Goal: Task Accomplishment & Management: Complete application form

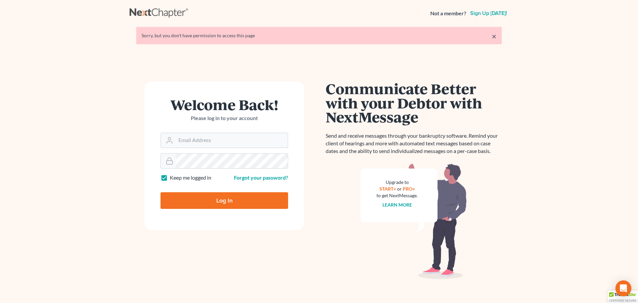
type input "[EMAIL_ADDRESS][DOMAIN_NAME]"
click at [234, 204] on input "Log In" at bounding box center [225, 200] width 128 height 17
type input "Thinking..."
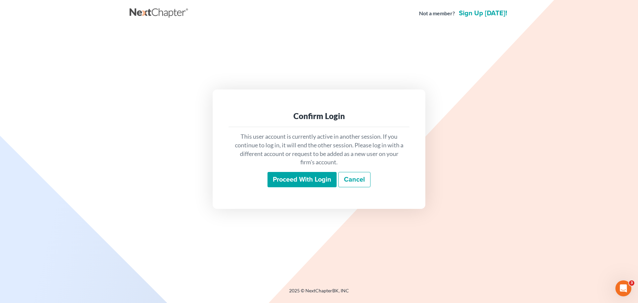
click at [310, 183] on input "Proceed with login" at bounding box center [302, 179] width 69 height 15
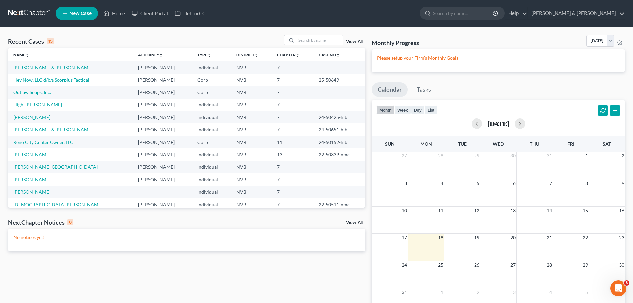
click at [33, 65] on link "Vincent, Russell & Danielle" at bounding box center [52, 68] width 79 height 6
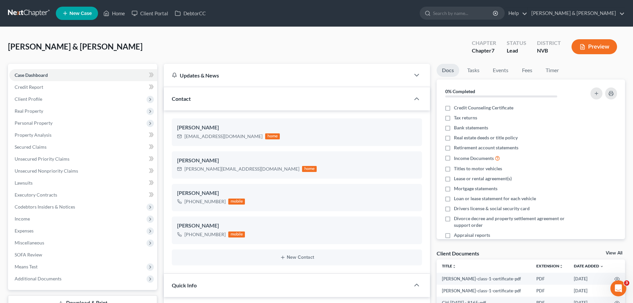
scroll to position [236, 0]
click at [28, 216] on span "Income" at bounding box center [22, 219] width 15 height 6
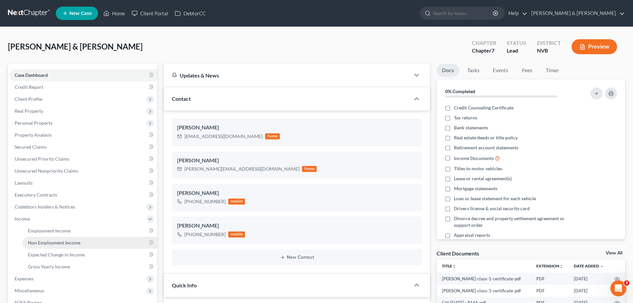
click at [55, 243] on span "Non Employment Income" at bounding box center [54, 243] width 53 height 6
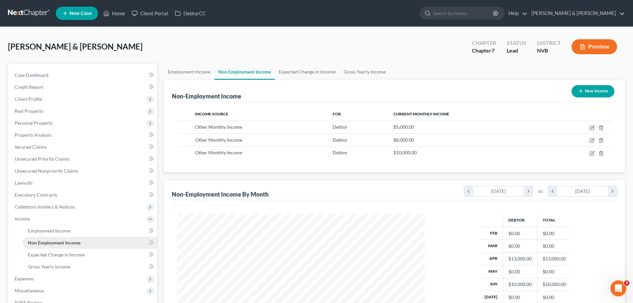
scroll to position [124, 261]
click at [601, 126] on icon "button" at bounding box center [601, 127] width 5 height 5
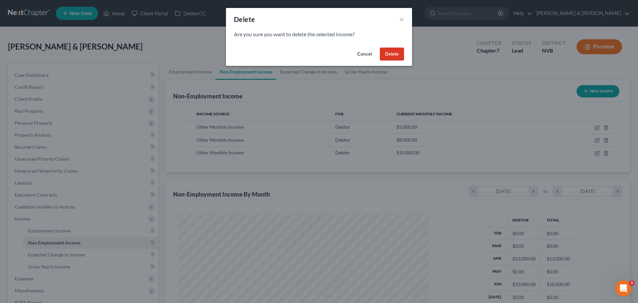
click at [393, 53] on button "Delete" at bounding box center [392, 54] width 24 height 13
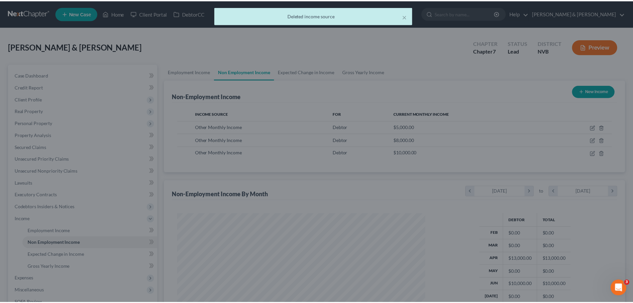
scroll to position [332404, 332267]
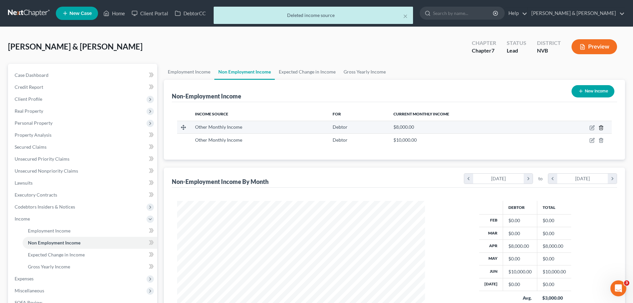
click at [600, 127] on icon "button" at bounding box center [601, 127] width 5 height 5
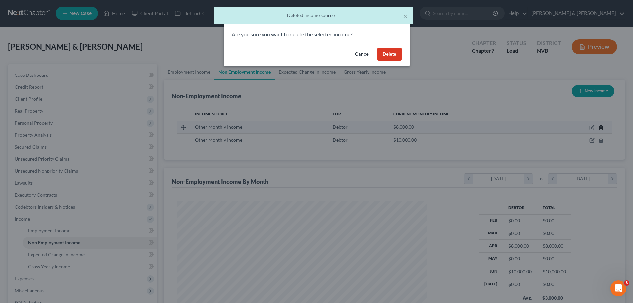
scroll to position [125, 264]
click at [392, 52] on button "Delete" at bounding box center [392, 54] width 24 height 13
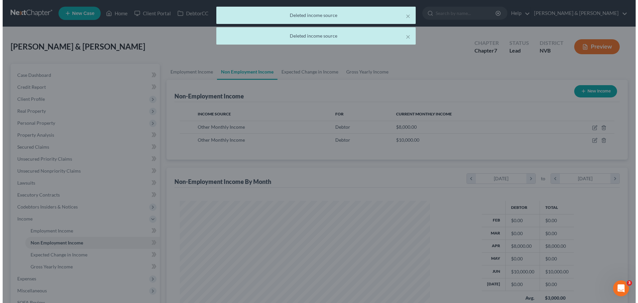
scroll to position [332404, 332267]
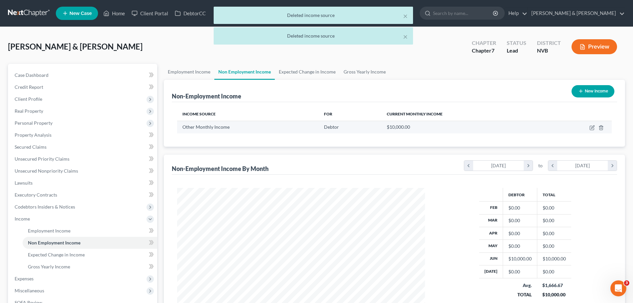
click at [604, 129] on td at bounding box center [579, 127] width 68 height 13
click at [602, 126] on polyline "button" at bounding box center [602, 126] width 4 height 0
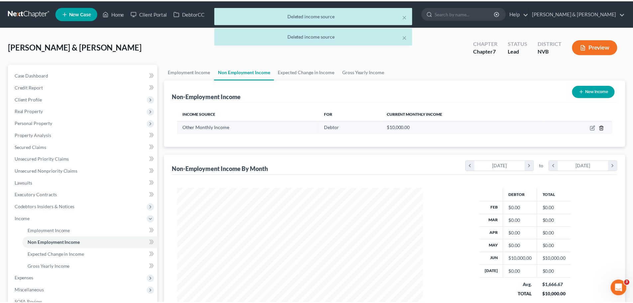
scroll to position [125, 264]
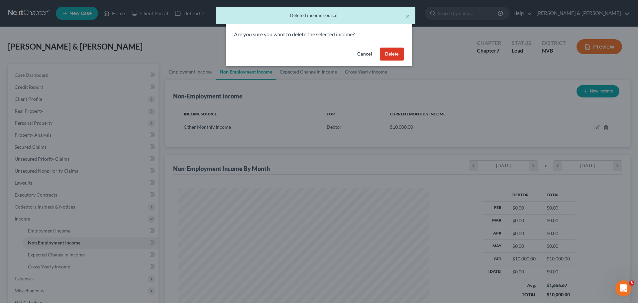
click at [391, 53] on button "Delete" at bounding box center [392, 54] width 24 height 13
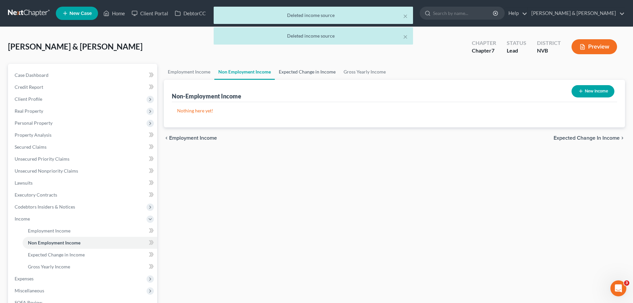
click at [297, 77] on link "Expected Change in Income" at bounding box center [307, 72] width 65 height 16
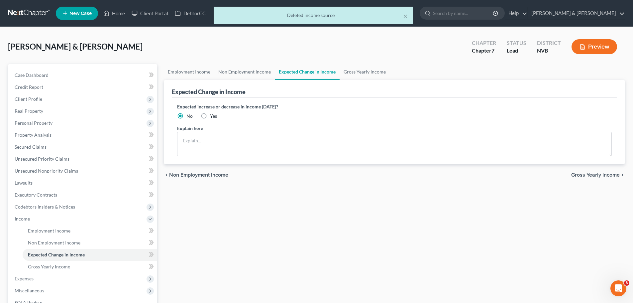
click at [210, 117] on label "Yes" at bounding box center [213, 116] width 7 height 7
click at [213, 117] on input "Yes" at bounding box center [215, 115] width 4 height 4
radio input "true"
click at [205, 135] on textarea at bounding box center [394, 144] width 435 height 25
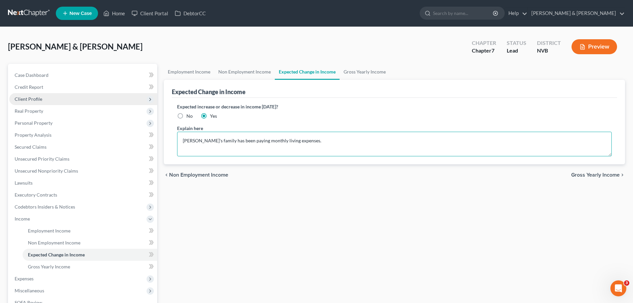
type textarea "Debtor's family has been paying monthly living expenses."
click at [43, 98] on span "Client Profile" at bounding box center [83, 99] width 148 height 12
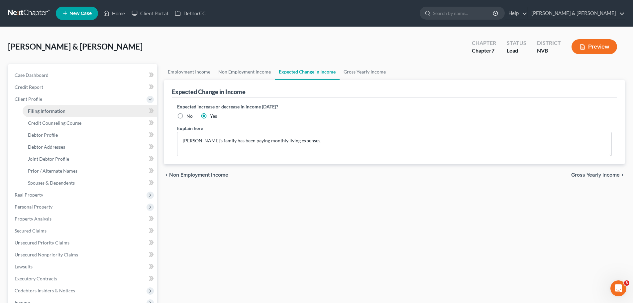
click at [43, 114] on link "Filing Information" at bounding box center [90, 111] width 135 height 12
select select "1"
select select "0"
select select "31"
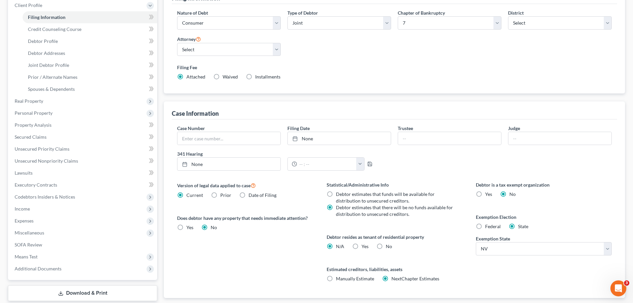
scroll to position [135, 0]
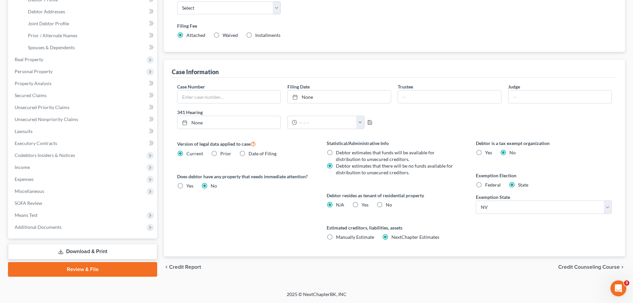
click at [584, 267] on span "Credit Counseling Course" at bounding box center [590, 266] width 62 height 5
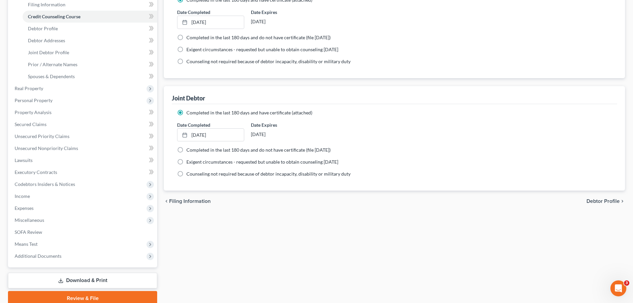
scroll to position [133, 0]
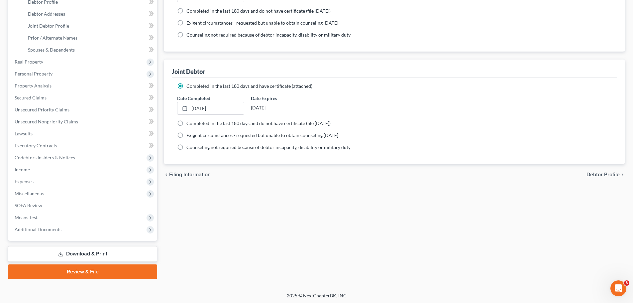
click at [615, 175] on span "Debtor Profile" at bounding box center [603, 174] width 33 height 5
select select "1"
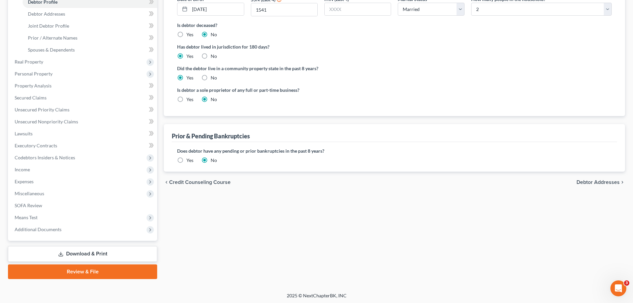
scroll to position [99, 0]
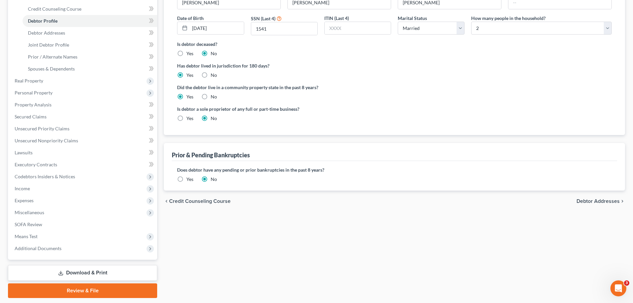
radio input "true"
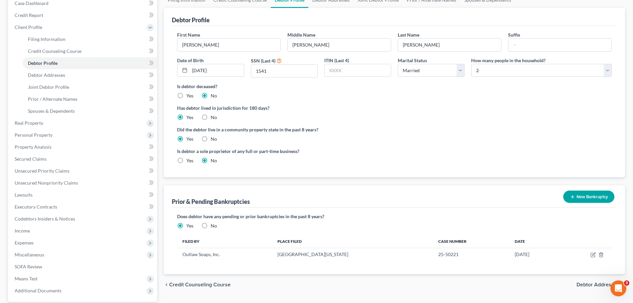
scroll to position [100, 0]
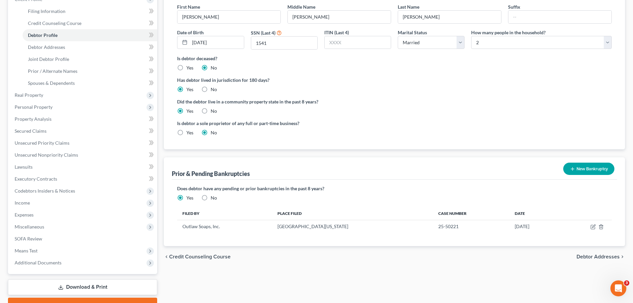
click at [211, 199] on label "No" at bounding box center [214, 198] width 6 height 7
click at [213, 199] on input "No" at bounding box center [215, 197] width 4 height 4
radio input "true"
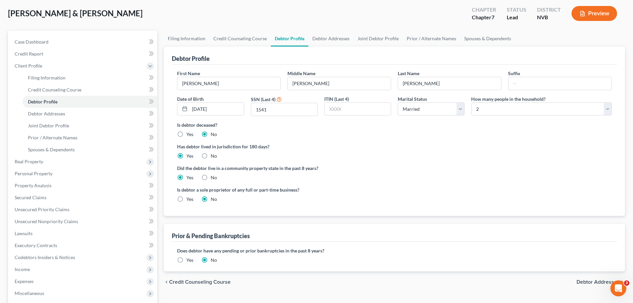
scroll to position [67, 0]
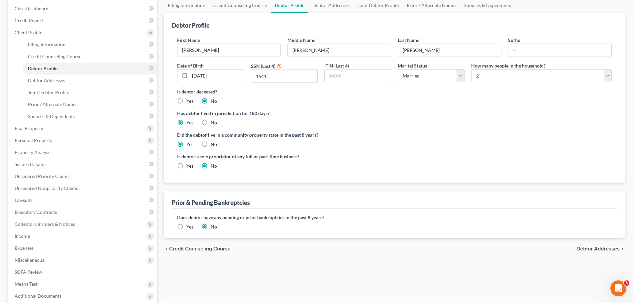
click at [591, 248] on span "Debtor Addresses" at bounding box center [598, 248] width 43 height 5
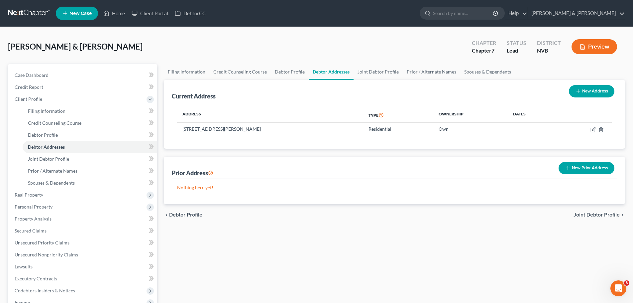
click at [591, 214] on span "Joint Debtor Profile" at bounding box center [597, 214] width 46 height 5
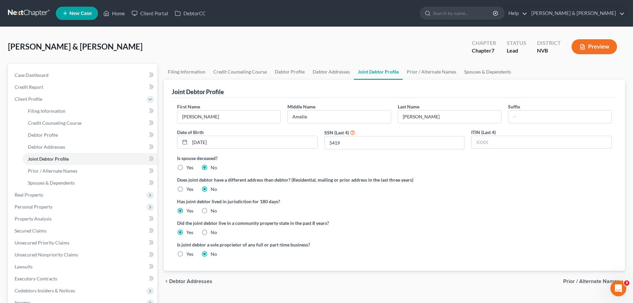
scroll to position [33, 0]
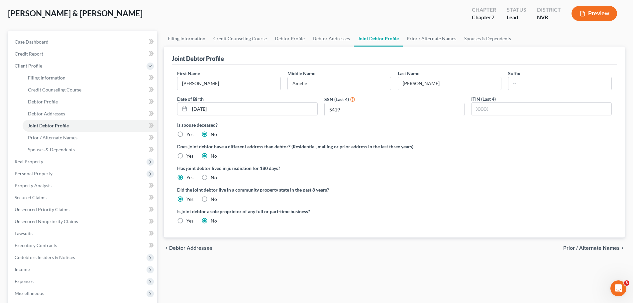
click at [588, 251] on span "Prior / Alternate Names" at bounding box center [592, 247] width 57 height 5
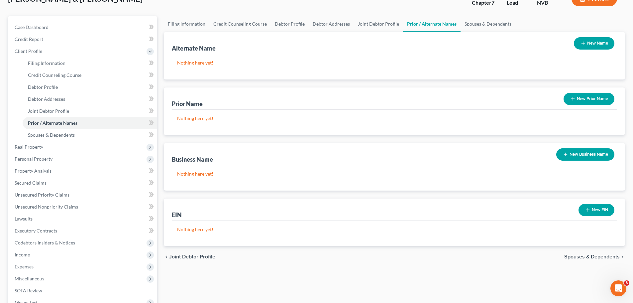
scroll to position [67, 0]
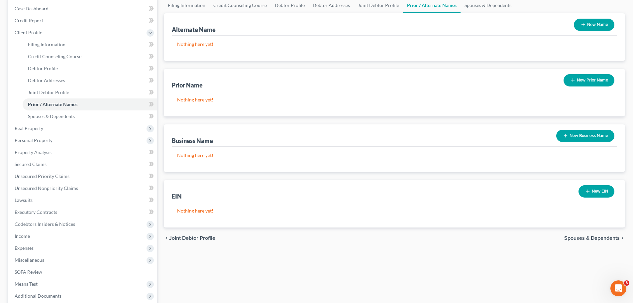
click at [590, 238] on span "Spouses & Dependents" at bounding box center [593, 237] width 56 height 5
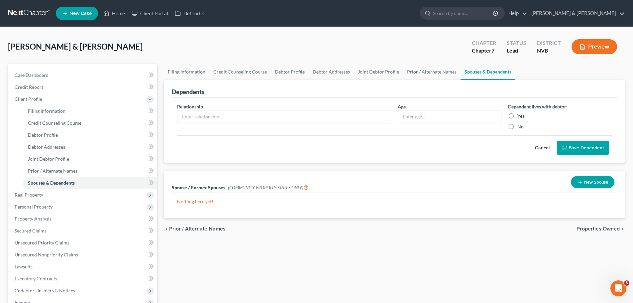
click at [591, 230] on span "Properties Owned" at bounding box center [598, 228] width 43 height 5
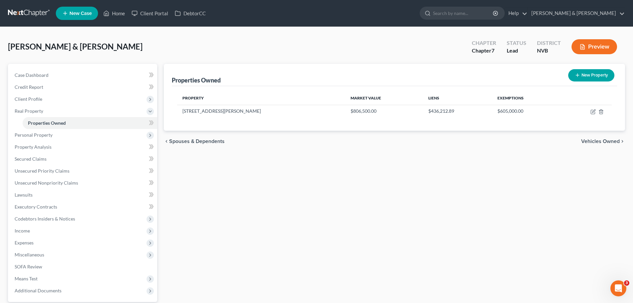
click at [597, 138] on div "chevron_left Spouses & Dependents Vehicles Owned chevron_right" at bounding box center [395, 141] width 462 height 21
click at [597, 139] on span "Vehicles Owned" at bounding box center [601, 141] width 39 height 5
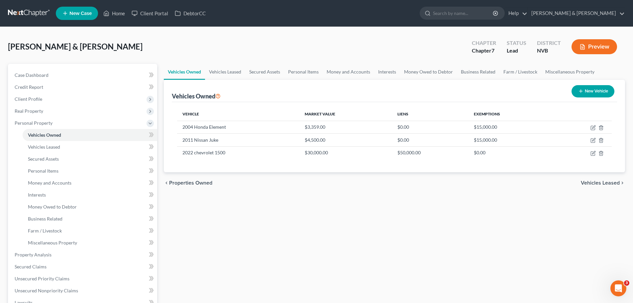
click at [592, 185] on span "Vehicles Leased" at bounding box center [600, 182] width 39 height 5
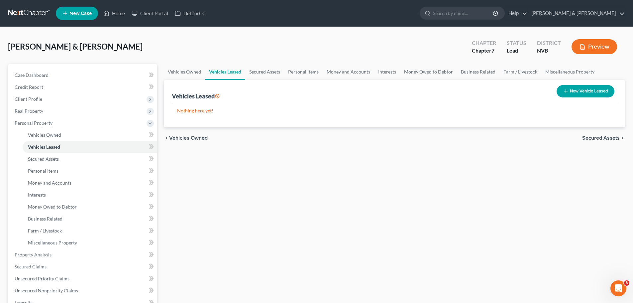
click at [603, 137] on span "Secured Assets" at bounding box center [602, 137] width 38 height 5
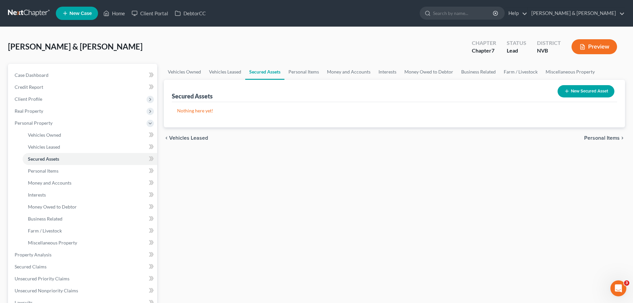
click at [603, 137] on span "Personal Items" at bounding box center [603, 137] width 36 height 5
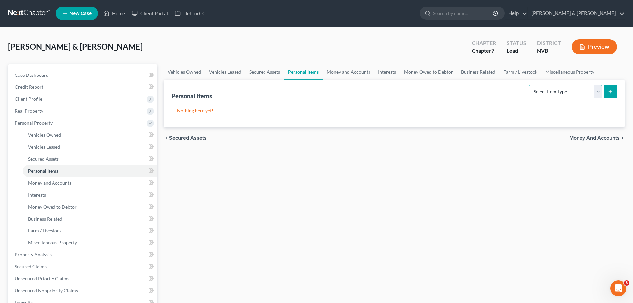
click at [600, 93] on select "Select Item Type Clothing Collectibles Of Value Electronics Firearms Household …" at bounding box center [566, 91] width 74 height 13
select select "pets"
click at [530, 85] on select "Select Item Type Clothing Collectibles Of Value Electronics Firearms Household …" at bounding box center [566, 91] width 74 height 13
click at [608, 96] on button "submit" at bounding box center [611, 91] width 13 height 13
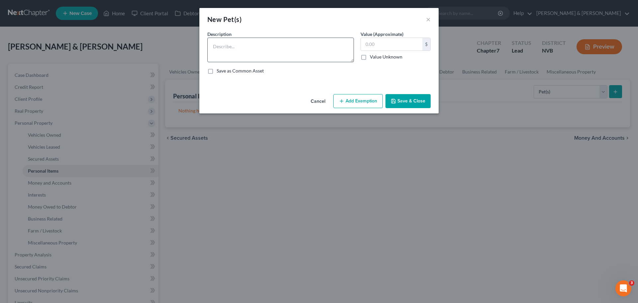
click at [234, 37] on div "Description *" at bounding box center [280, 47] width 153 height 32
click at [234, 41] on textarea at bounding box center [280, 50] width 147 height 25
type textarea "Three Dogs."
click at [390, 31] on label "Value (Approximate)" at bounding box center [382, 34] width 43 height 7
click at [390, 49] on input "text" at bounding box center [392, 44] width 62 height 13
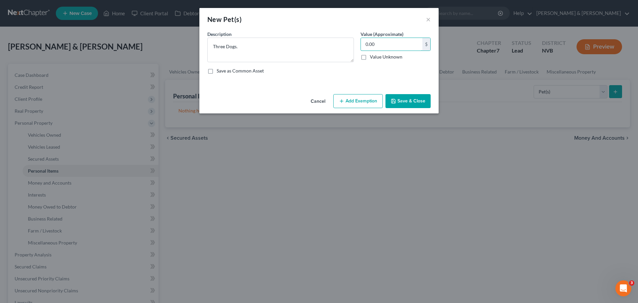
type input "0.00"
click at [385, 67] on div "Description * Three Dogs. Value (Approximate) 0.00 $ Value Unknown Balance Unde…" at bounding box center [319, 55] width 230 height 49
click at [400, 103] on button "Save & Close" at bounding box center [408, 101] width 45 height 14
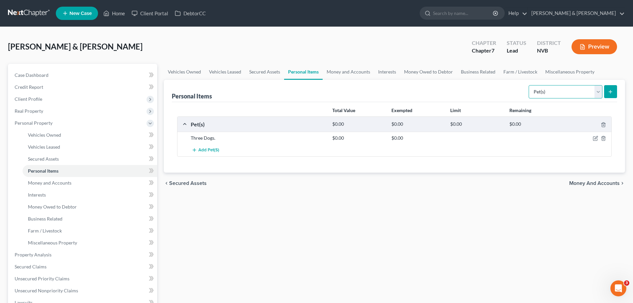
click at [601, 93] on select "Select Item Type Clothing Collectibles Of Value Electronics Firearms Household …" at bounding box center [566, 91] width 74 height 13
click at [431, 206] on div "Vehicles Owned Vehicles Leased Secured Assets Personal Items Money and Accounts…" at bounding box center [395, 256] width 468 height 384
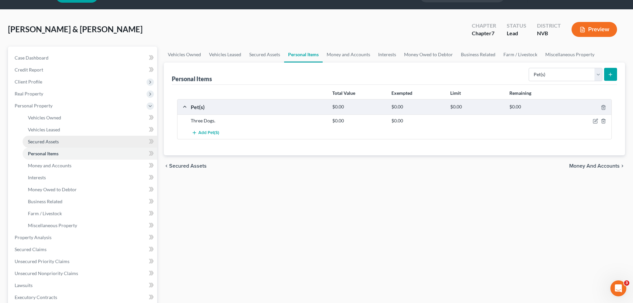
scroll to position [33, 0]
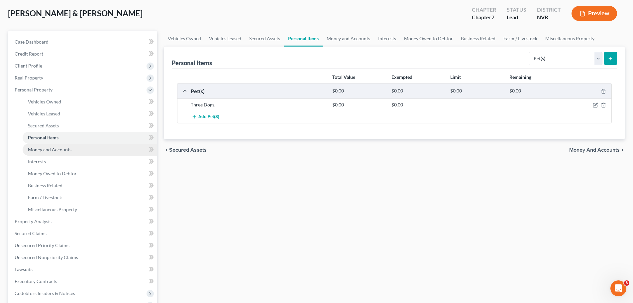
click at [62, 149] on span "Money and Accounts" at bounding box center [50, 150] width 44 height 6
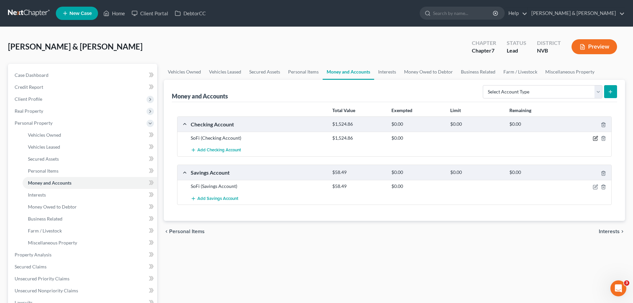
click at [593, 138] on icon "button" at bounding box center [595, 138] width 5 height 5
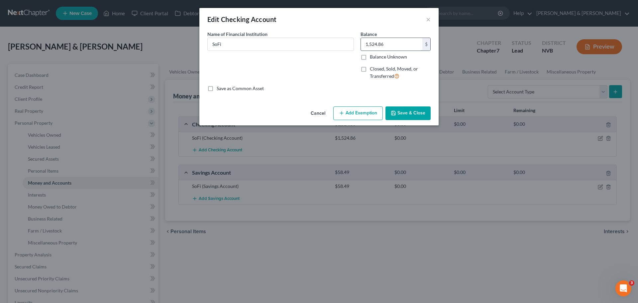
click at [401, 45] on input "1,524.86" at bounding box center [392, 44] width 62 height 13
type input "7,734.22"
click at [334, 77] on div "Name of Financial Institution * SoFi" at bounding box center [280, 58] width 153 height 55
click at [413, 113] on button "Save & Close" at bounding box center [408, 113] width 45 height 14
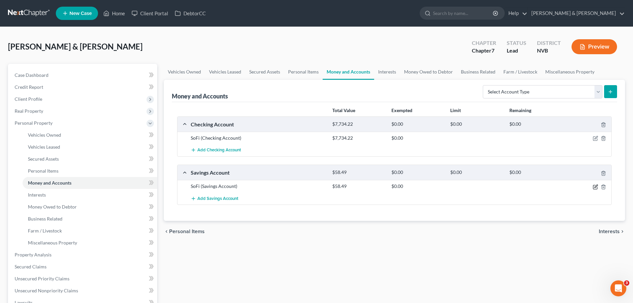
click at [595, 186] on icon "button" at bounding box center [595, 186] width 5 height 5
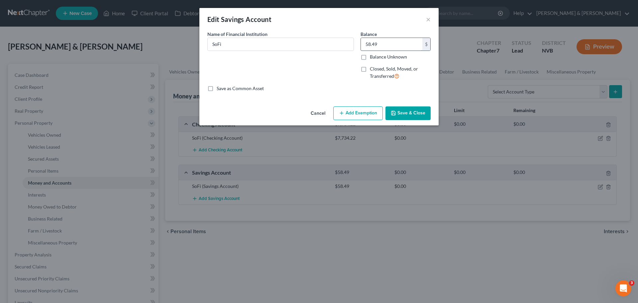
click at [398, 44] on input "58.49" at bounding box center [392, 44] width 62 height 13
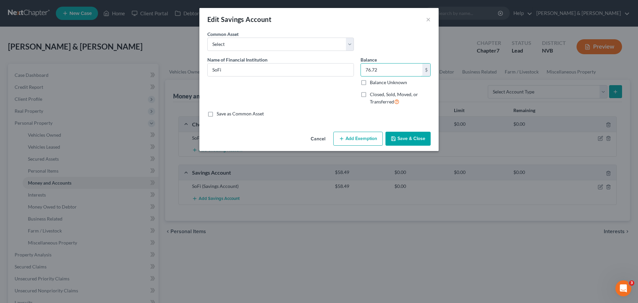
type input "76.72"
click at [415, 142] on button "Save & Close" at bounding box center [408, 139] width 45 height 14
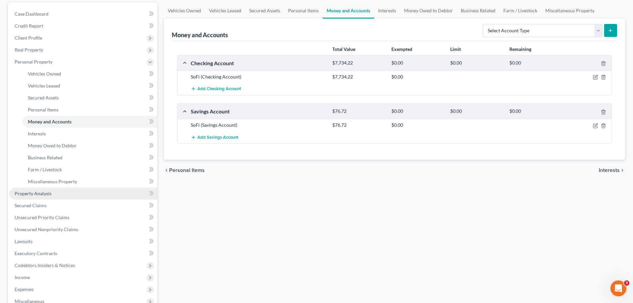
scroll to position [67, 0]
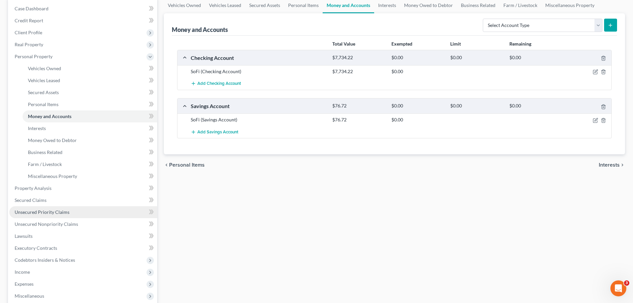
click at [49, 213] on span "Unsecured Priority Claims" at bounding box center [42, 212] width 55 height 6
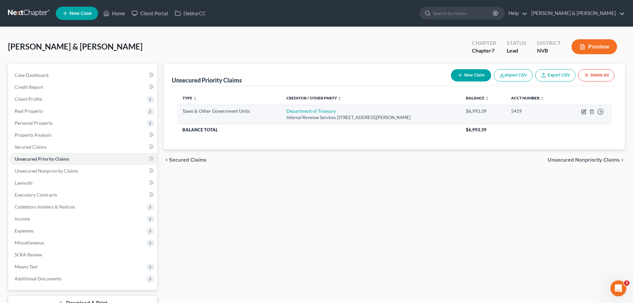
click at [584, 112] on icon "button" at bounding box center [584, 110] width 3 height 3
select select "0"
select select "31"
select select "2"
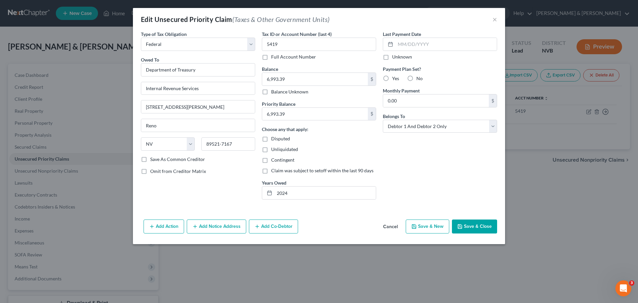
click at [479, 228] on button "Save & Close" at bounding box center [474, 226] width 45 height 14
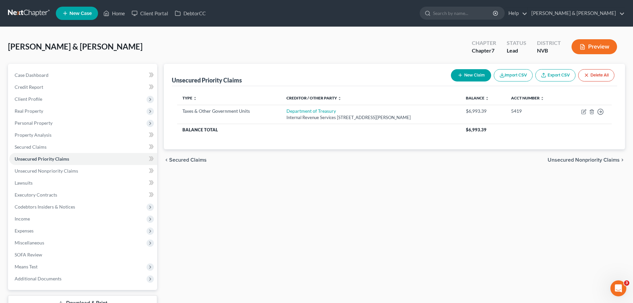
click at [470, 74] on button "New Claim" at bounding box center [471, 75] width 40 height 12
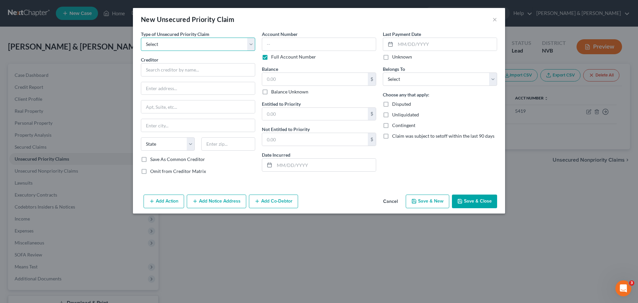
click at [205, 48] on select "Select Taxes & Other Government Units Domestic Support Obligations Extensions o…" at bounding box center [198, 44] width 114 height 13
select select "0"
click at [141, 38] on select "Select Taxes & Other Government Units Domestic Support Obligations Extensions o…" at bounding box center [198, 44] width 114 height 13
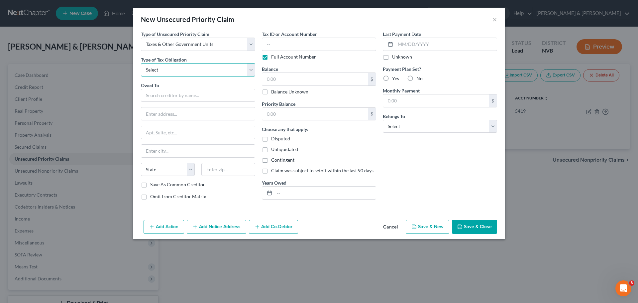
click at [204, 72] on select "Select Federal City State Franchise Tax Board Other" at bounding box center [198, 69] width 114 height 13
click at [141, 63] on select "Select Federal City State Franchise Tax Board Other" at bounding box center [198, 69] width 114 height 13
click at [211, 68] on select "Select Federal City State Franchise Tax Board Other" at bounding box center [198, 69] width 114 height 13
select select "0"
click at [141, 63] on select "Select Federal City State Franchise Tax Board Other" at bounding box center [198, 69] width 114 height 13
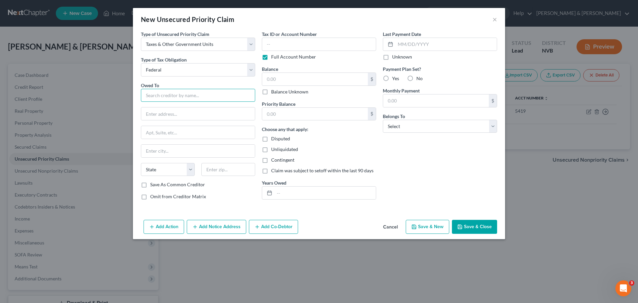
click at [198, 96] on input "text" at bounding box center [198, 95] width 114 height 13
drag, startPoint x: 293, startPoint y: 14, endPoint x: 361, endPoint y: 77, distance: 92.9
click at [361, 77] on div "New Unsecured Priority Claim × Type of Unsecured Priority Claim * Select Taxes …" at bounding box center [319, 123] width 372 height 231
click at [346, 9] on div "New Unsecured Priority Claim ×" at bounding box center [319, 19] width 372 height 23
click at [163, 95] on input "text" at bounding box center [198, 95] width 114 height 13
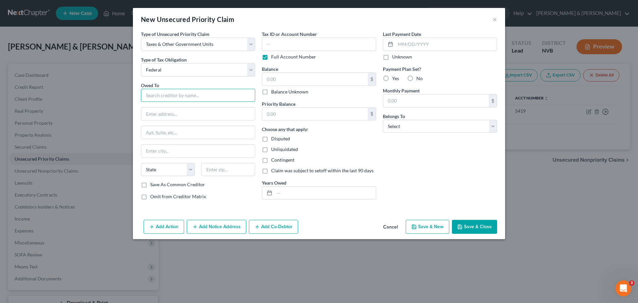
click at [182, 98] on input "text" at bounding box center [198, 95] width 114 height 13
type input "Department of the Treasury"
click at [185, 111] on input "text" at bounding box center [198, 113] width 114 height 13
type input "Internal Revenue Services"
click at [184, 131] on input "text" at bounding box center [198, 132] width 114 height 13
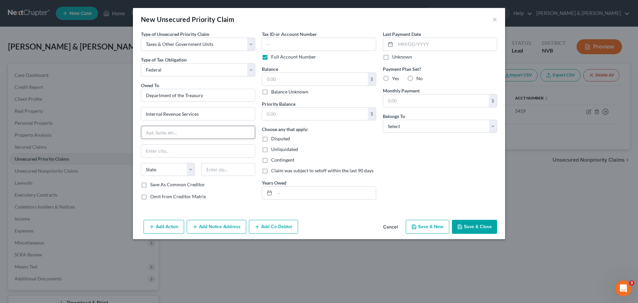
click at [162, 128] on input "text" at bounding box center [198, 132] width 114 height 13
type input "P.O. BOX 932600"
select select "19"
click at [192, 168] on select "State AL AK AR AZ CA CO CT DE DC FL GA GU HI ID IL IN IA KS KY LA ME MD MA MI M…" at bounding box center [168, 169] width 54 height 13
click at [141, 163] on select "State AL AK AR AZ CA CO CT DE DC FL GA GU HI ID IL IN IA KS KY LA ME MD MA MI M…" at bounding box center [168, 169] width 54 height 13
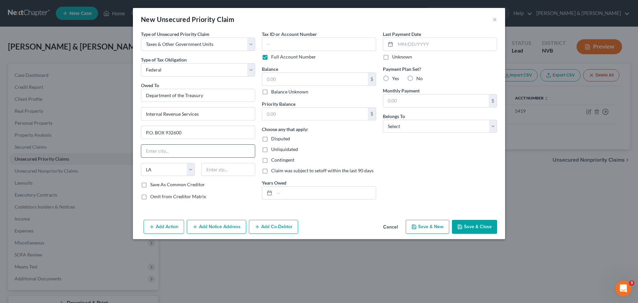
click at [181, 148] on input "text" at bounding box center [198, 151] width 114 height 13
type input "l"
type input "Louisville"
select select "18"
type input "40293-2600"
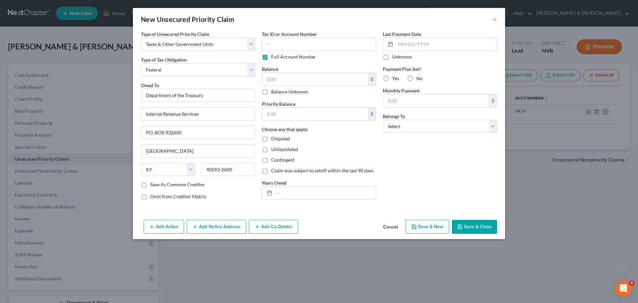
click at [236, 182] on div "Save As Common Creditor" at bounding box center [198, 184] width 114 height 7
click at [331, 72] on div "$" at bounding box center [319, 78] width 114 height 13
click at [330, 79] on input "text" at bounding box center [315, 79] width 106 height 13
type input "30,321.94"
click at [453, 71] on label "Payment Plan Set?" at bounding box center [440, 69] width 114 height 7
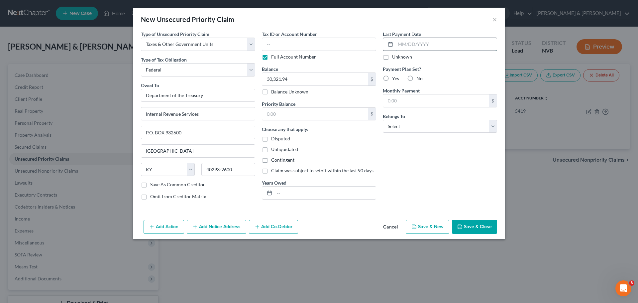
click at [451, 45] on input "text" at bounding box center [446, 44] width 101 height 13
click at [454, 102] on input "text" at bounding box center [436, 100] width 106 height 13
type input "567.00"
click at [439, 152] on div "Last Payment Date Unknown Payment Plan Set? Yes No Monthly Payment 567.00 $ Bel…" at bounding box center [440, 118] width 121 height 175
click at [492, 127] on select "Select Debtor 1 Only Debtor 2 Only Debtor 1 And Debtor 2 Only At Least One Of T…" at bounding box center [440, 126] width 114 height 13
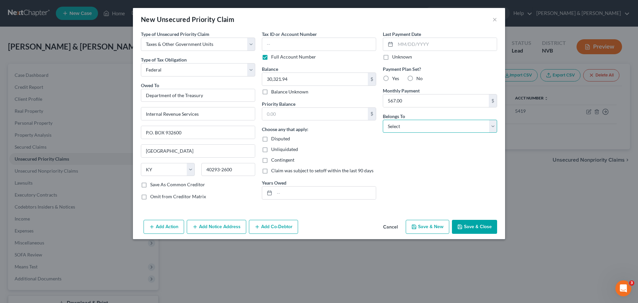
select select "2"
click at [383, 120] on select "Select Debtor 1 Only Debtor 2 Only Debtor 1 And Debtor 2 Only At Least One Of T…" at bounding box center [440, 126] width 114 height 13
click at [288, 199] on input "text" at bounding box center [325, 193] width 101 height 13
type input "2018"
click at [427, 182] on div "Last Payment Date Unknown Payment Plan Set? Yes No Monthly Payment 567.00 $ Bel…" at bounding box center [440, 118] width 121 height 175
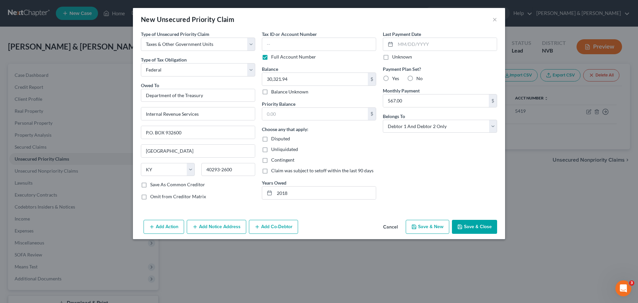
click at [476, 224] on button "Save & Close" at bounding box center [474, 227] width 45 height 14
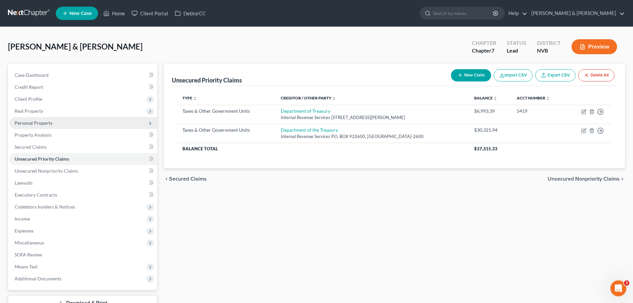
click at [52, 121] on span "Personal Property" at bounding box center [34, 123] width 38 height 6
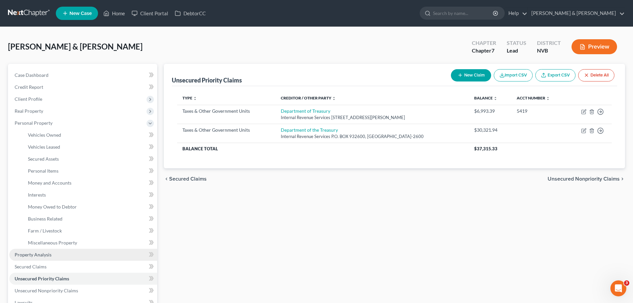
click at [34, 252] on span "Property Analysis" at bounding box center [33, 255] width 37 height 6
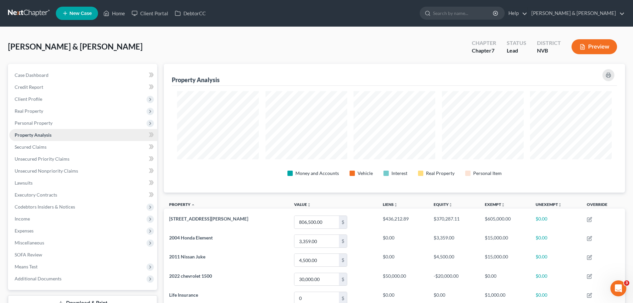
scroll to position [129, 462]
click at [31, 100] on span "Client Profile" at bounding box center [29, 99] width 28 height 6
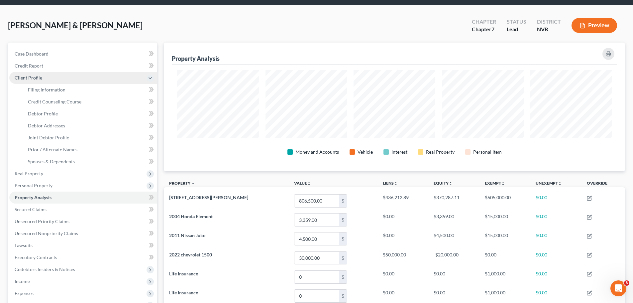
scroll to position [33, 0]
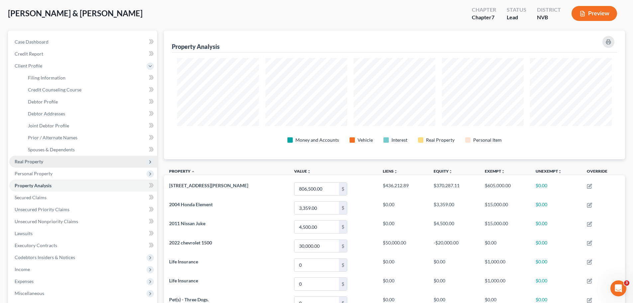
click at [26, 161] on span "Real Property" at bounding box center [29, 162] width 29 height 6
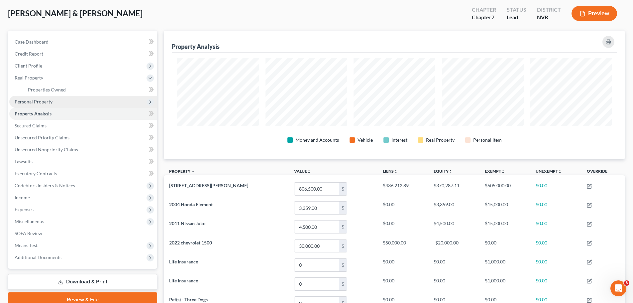
click at [34, 100] on span "Personal Property" at bounding box center [34, 102] width 38 height 6
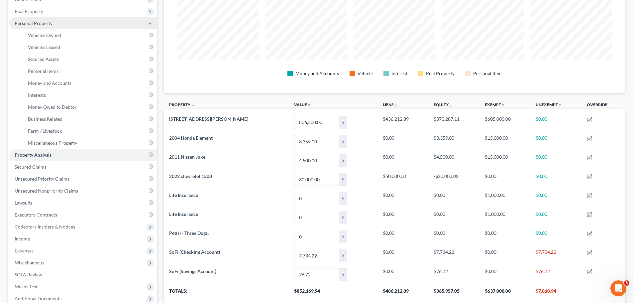
scroll to position [133, 0]
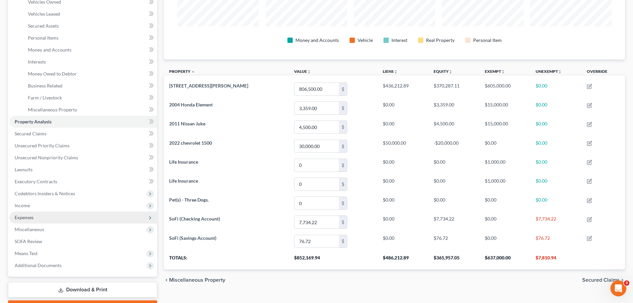
click at [20, 217] on span "Expenses" at bounding box center [24, 217] width 19 height 6
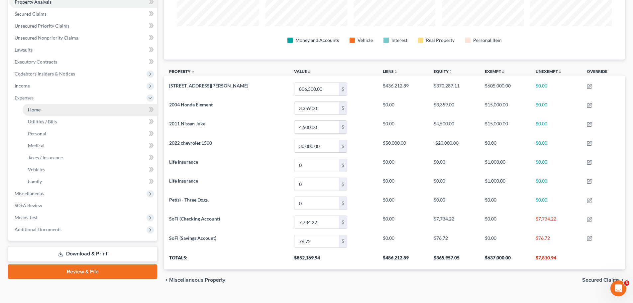
click at [43, 110] on link "Home" at bounding box center [90, 110] width 135 height 12
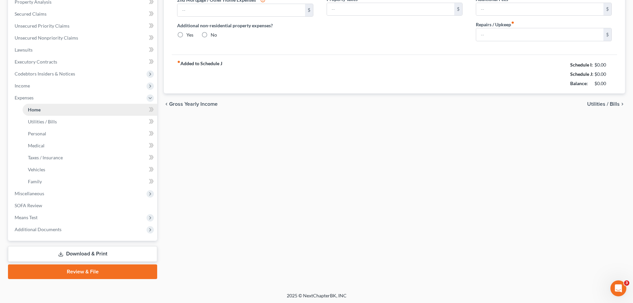
scroll to position [99, 0]
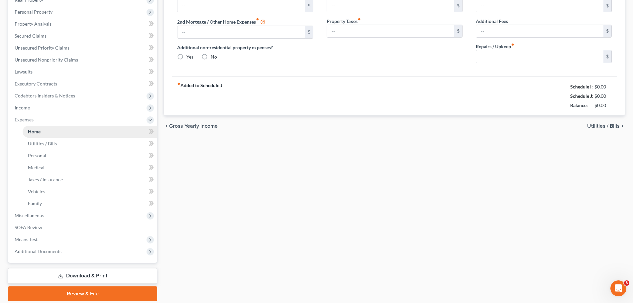
type input "2,834.67"
type input "1,026.00"
radio input "true"
type input "950.00"
type input "908.88"
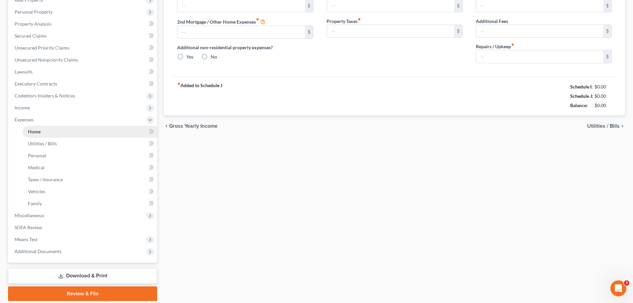
type input "200.00"
type input "0.00"
type input "500.00"
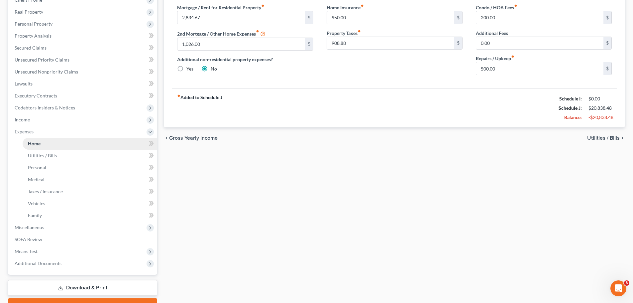
scroll to position [0, 0]
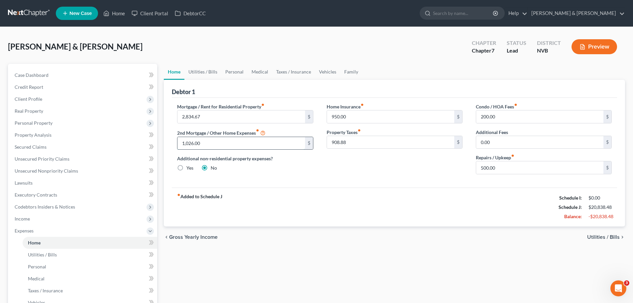
click at [299, 149] on input "1,026.00" at bounding box center [241, 143] width 127 height 13
type input "0.00"
click at [333, 179] on div "Home Insurance fiber_manual_record 950.00 $ Property Taxes fiber_manual_record …" at bounding box center [394, 141] width 149 height 76
click at [618, 238] on span "Utilities / Bills" at bounding box center [604, 236] width 33 height 5
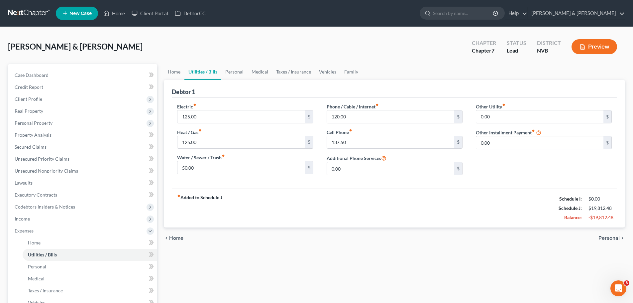
click at [611, 237] on span "Personal" at bounding box center [609, 237] width 21 height 5
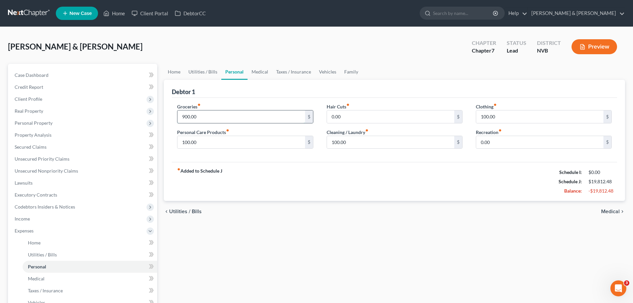
click at [232, 118] on input "900.00" at bounding box center [241, 116] width 127 height 13
type input "1,042.00"
click at [534, 110] on div "100.00 $" at bounding box center [544, 116] width 136 height 13
click at [533, 118] on input "100.00" at bounding box center [540, 116] width 127 height 13
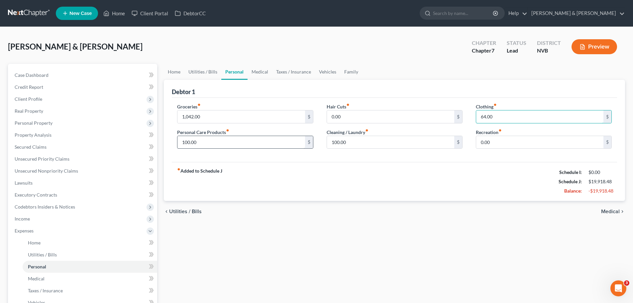
type input "64.00"
click at [239, 144] on input "100.00" at bounding box center [241, 142] width 127 height 13
click at [381, 141] on input "100.00" at bounding box center [390, 142] width 127 height 13
click at [490, 138] on input "0.00" at bounding box center [540, 142] width 127 height 13
type input "209.00"
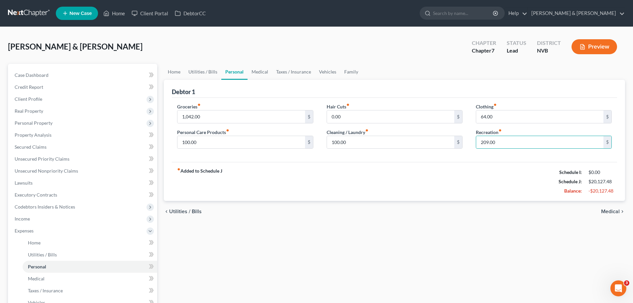
click at [498, 153] on div "Clothing fiber_manual_record 64.00 $ Recreation fiber_manual_record 209.00 $" at bounding box center [544, 128] width 149 height 51
click at [616, 213] on span "Medical" at bounding box center [611, 211] width 19 height 5
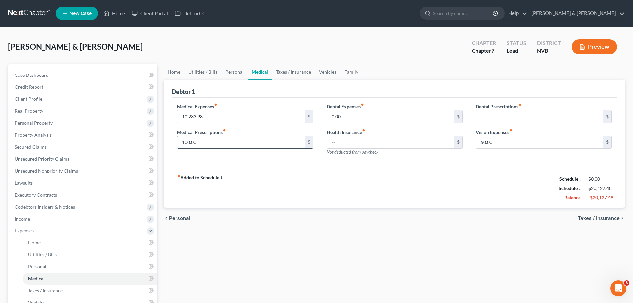
click at [261, 146] on input "100.00" at bounding box center [241, 142] width 127 height 13
type input "192.00"
click at [269, 163] on div "Medical Expenses fiber_manual_record 10,233.98 $ Medical Prescriptions fiber_ma…" at bounding box center [395, 133] width 446 height 71
click at [350, 142] on input "text" at bounding box center [390, 142] width 127 height 13
type input "1,271.00"
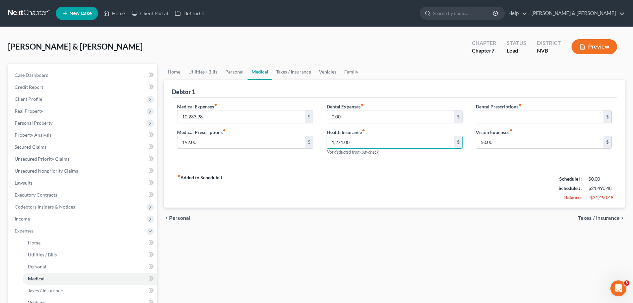
click at [451, 160] on div "Dental Expenses fiber_manual_record 0.00 $ Health Insurance fiber_manual_record…" at bounding box center [394, 132] width 149 height 58
click at [597, 218] on span "Taxes / Insurance" at bounding box center [599, 217] width 42 height 5
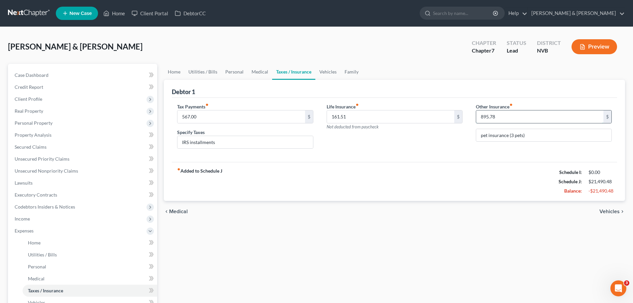
click at [547, 118] on input "895.78" at bounding box center [540, 116] width 127 height 13
click at [259, 73] on link "Medical" at bounding box center [260, 72] width 25 height 16
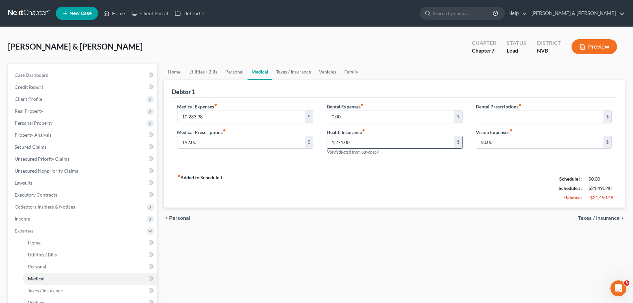
click at [375, 146] on input "1,271.00" at bounding box center [390, 142] width 127 height 13
click at [306, 73] on link "Taxes / Insurance" at bounding box center [293, 72] width 43 height 16
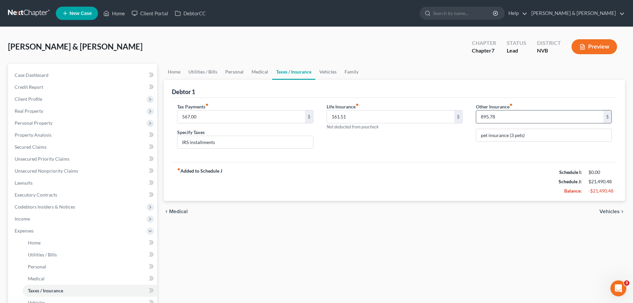
click at [537, 119] on input "895.78" at bounding box center [540, 116] width 127 height 13
click at [469, 144] on div "Life Insurance fiber_manual_record 161.51 $ Not deducted from paycheck" at bounding box center [394, 128] width 149 height 51
click at [510, 121] on input "0.00" at bounding box center [540, 116] width 127 height 13
type input "440.00"
click at [533, 146] on div "Other Insurance fiber_manual_record 440.00 $ pet insurance (3 pets)" at bounding box center [544, 128] width 149 height 51
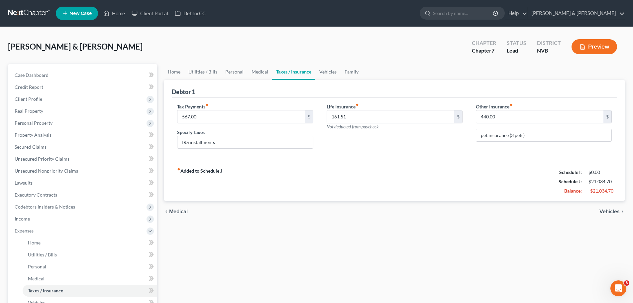
click at [613, 214] on span "Vehicles" at bounding box center [610, 211] width 20 height 5
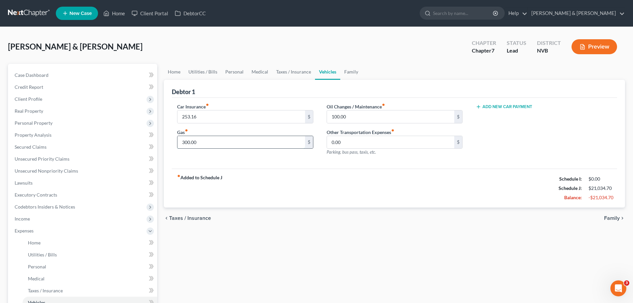
click at [226, 140] on input "300.00" at bounding box center [241, 142] width 127 height 13
type input "204.00"
click at [378, 160] on div "Oil Changes / Maintenance fiber_manual_record 100.00 $ Other Transportation Exp…" at bounding box center [394, 132] width 149 height 58
click at [618, 218] on span "Family" at bounding box center [613, 217] width 16 height 5
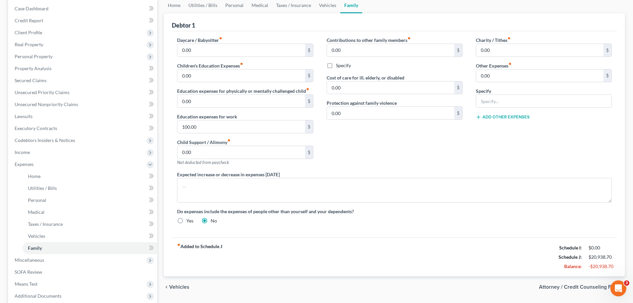
scroll to position [133, 0]
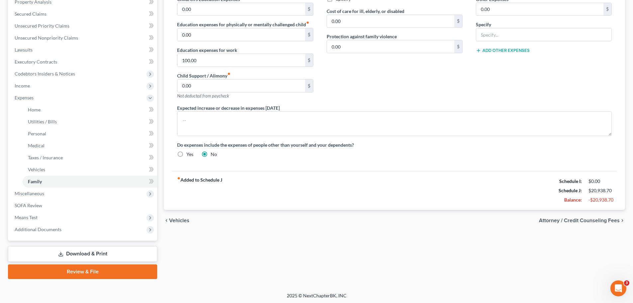
click at [584, 220] on span "Attorney / Credit Counseling Fees" at bounding box center [579, 220] width 81 height 5
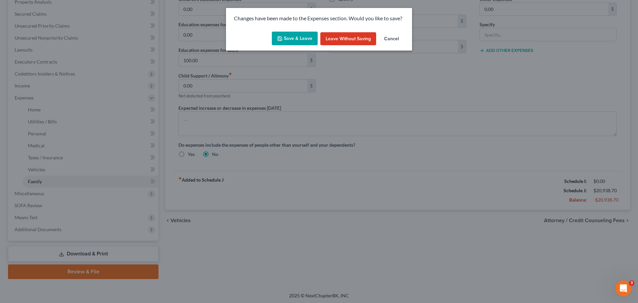
click at [307, 39] on button "Save & Leave" at bounding box center [295, 39] width 46 height 14
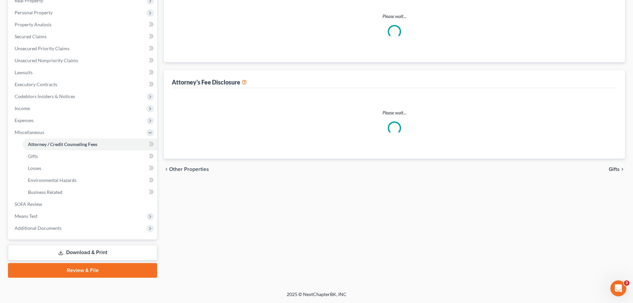
scroll to position [46, 0]
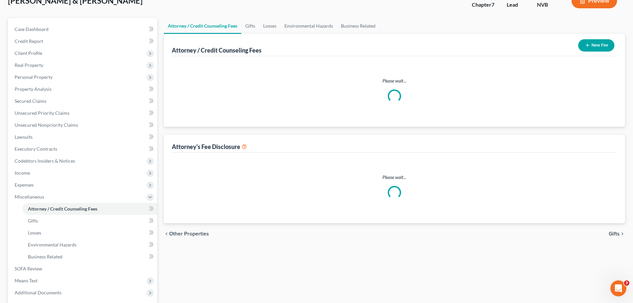
select select "2"
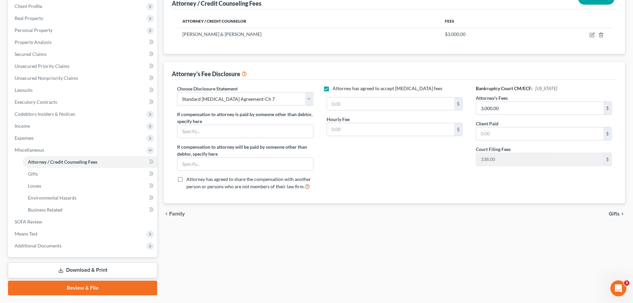
scroll to position [77, 0]
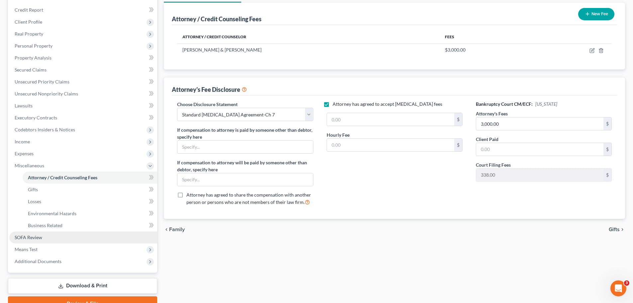
click at [39, 236] on span "SOFA Review" at bounding box center [29, 237] width 28 height 6
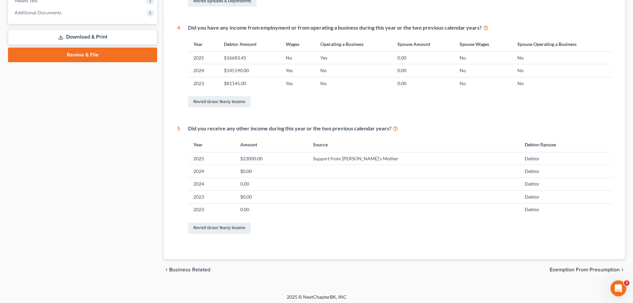
scroll to position [269, 0]
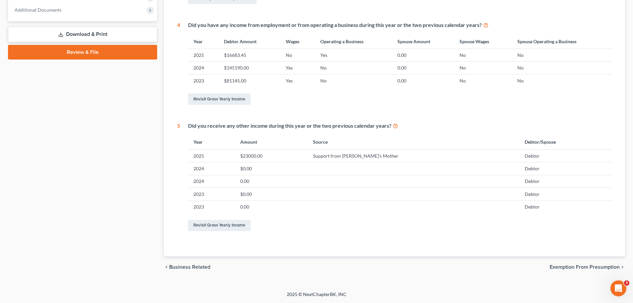
click at [584, 266] on span "Exemption from Presumption" at bounding box center [585, 266] width 70 height 5
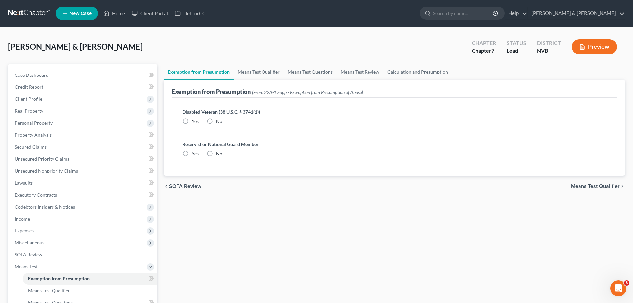
click at [589, 186] on span "Means Test Qualifier" at bounding box center [595, 186] width 49 height 5
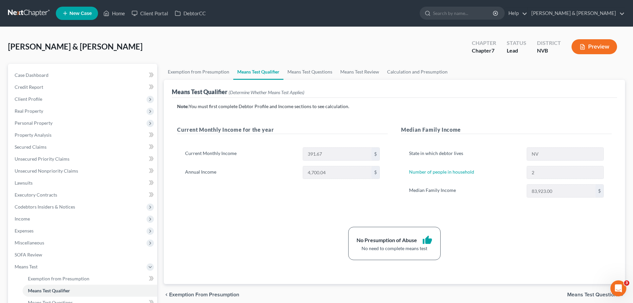
scroll to position [33, 0]
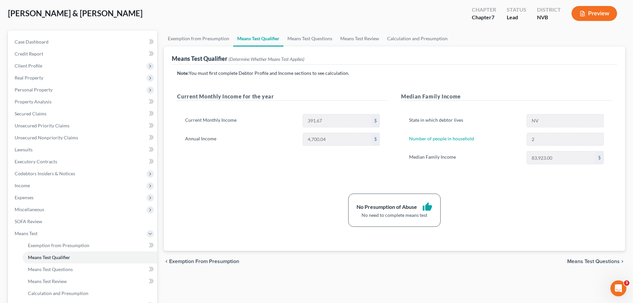
click at [575, 259] on span "Means Test Questions" at bounding box center [594, 261] width 53 height 5
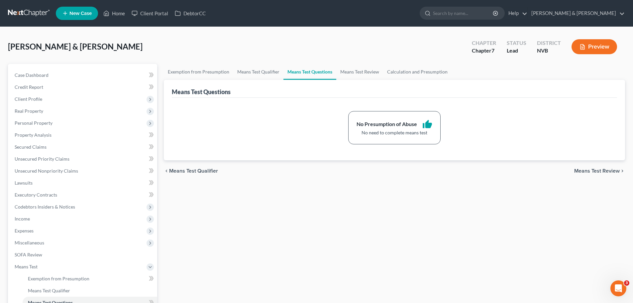
click at [604, 46] on button "Preview" at bounding box center [595, 46] width 46 height 15
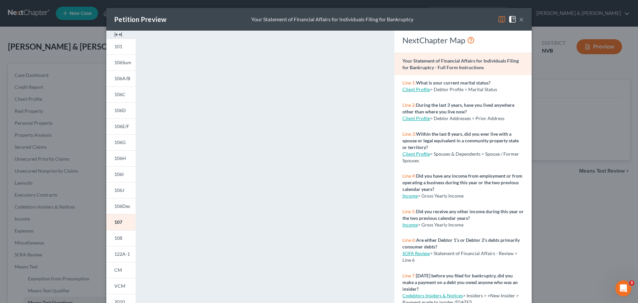
click at [519, 20] on button "×" at bounding box center [521, 19] width 5 height 8
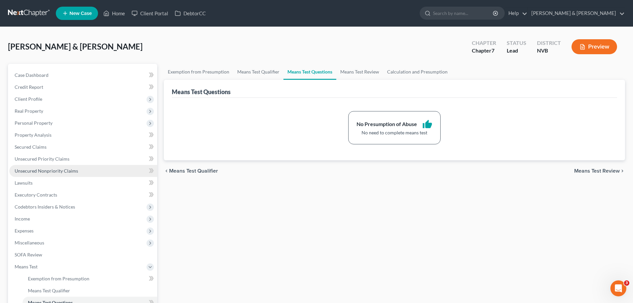
click at [72, 170] on span "Unsecured Nonpriority Claims" at bounding box center [47, 171] width 64 height 6
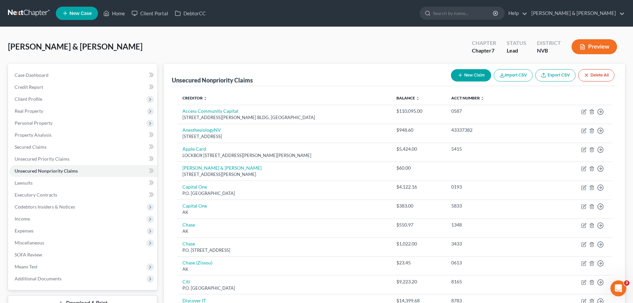
click at [467, 78] on button "New Claim" at bounding box center [471, 75] width 40 height 12
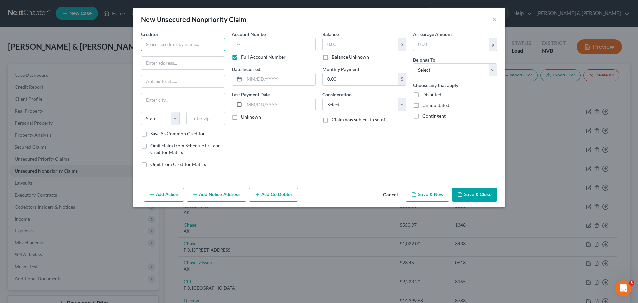
click at [164, 46] on input "text" at bounding box center [183, 44] width 84 height 13
type input "Amex Gold"
click at [262, 43] on input "text" at bounding box center [274, 44] width 84 height 13
type input "0857"
click at [337, 46] on input "text" at bounding box center [360, 44] width 75 height 13
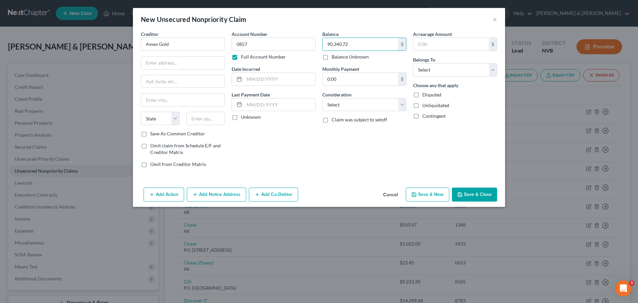
type input "90,340.72"
click at [241, 54] on label "Full Account Number" at bounding box center [263, 57] width 45 height 7
click at [244, 54] on input "Full Account Number" at bounding box center [246, 56] width 4 height 4
click at [181, 66] on input "text" at bounding box center [182, 63] width 83 height 13
type input "P.O. BOX 981535"
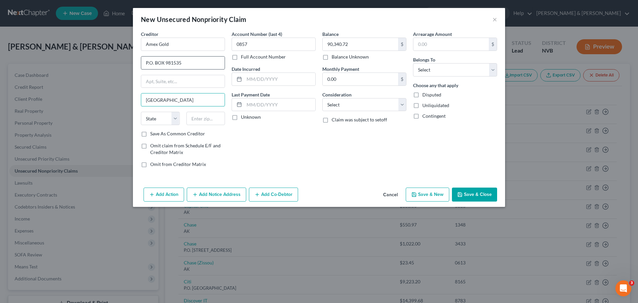
type input "El Paso"
drag, startPoint x: 163, startPoint y: 64, endPoint x: 169, endPoint y: 77, distance: 14.8
click at [164, 68] on input "P.O. BOX 981535" at bounding box center [182, 63] width 83 height 13
type input "P.O. Box 981535"
click at [172, 95] on input "El Paso" at bounding box center [182, 99] width 83 height 13
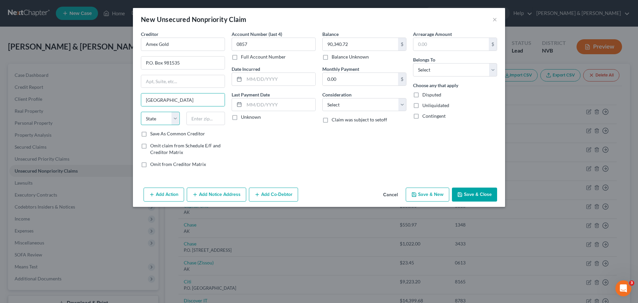
click at [171, 121] on select "State AL AK AR AZ CA CO CT DE DC FL GA GU HI ID IL IN IA KS KY LA ME MD MA MI M…" at bounding box center [160, 118] width 39 height 13
select select "45"
click at [141, 112] on select "State AL AK AR AZ CA CO CT DE DC FL GA GU HI ID IL IN IA KS KY LA ME MD MA MI M…" at bounding box center [160, 118] width 39 height 13
click at [207, 117] on input "text" at bounding box center [206, 118] width 39 height 13
type input "79998-1535"
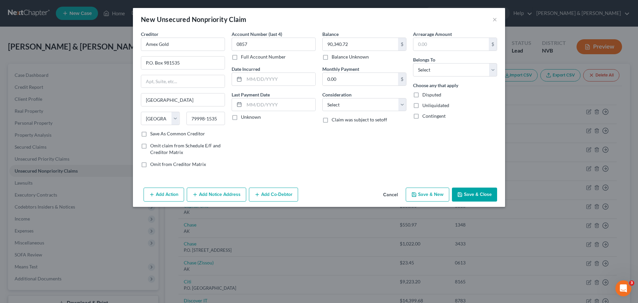
click at [240, 138] on div "Account Number (last 4) 0857 Full Account Number Date Incurred Last Payment Dat…" at bounding box center [273, 102] width 91 height 142
click at [275, 79] on input "text" at bounding box center [279, 79] width 71 height 13
click at [470, 195] on button "Save & Close" at bounding box center [474, 195] width 45 height 14
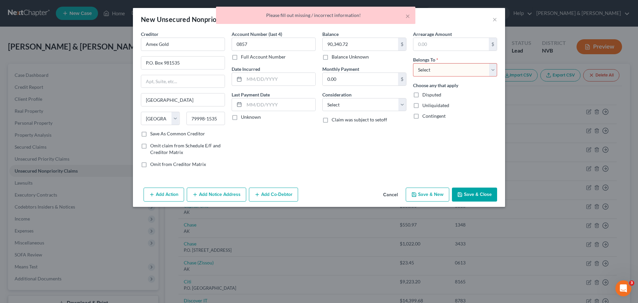
click at [490, 73] on select "Select Debtor 1 Only Debtor 2 Only Debtor 1 And Debtor 2 Only At Least One Of T…" at bounding box center [455, 69] width 84 height 13
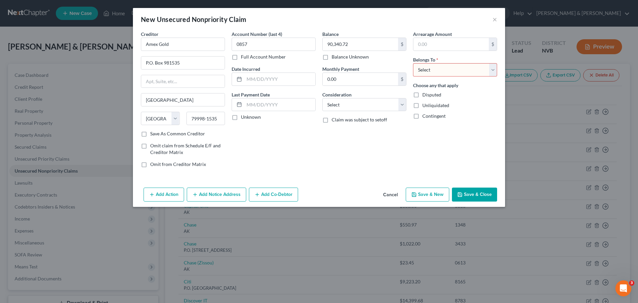
select select "1"
click at [413, 63] on select "Select Debtor 1 Only Debtor 2 Only Debtor 1 And Debtor 2 Only At Least One Of T…" at bounding box center [455, 69] width 84 height 13
click at [477, 196] on button "Save & Close" at bounding box center [474, 195] width 45 height 14
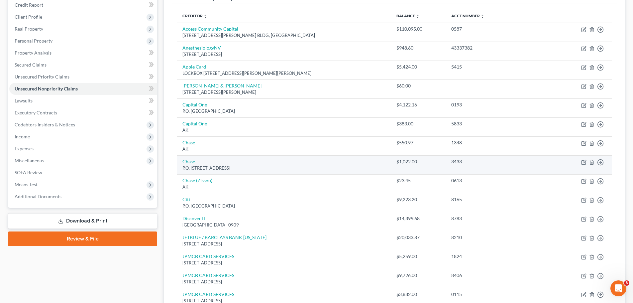
scroll to position [67, 0]
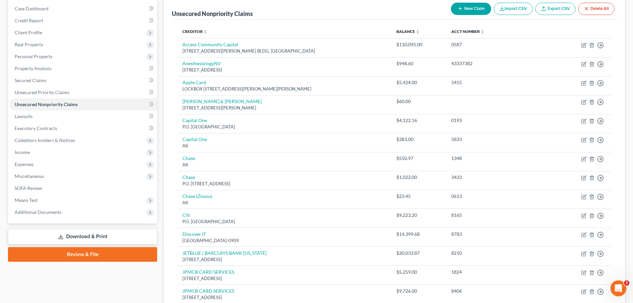
click at [467, 11] on button "New Claim" at bounding box center [471, 9] width 40 height 12
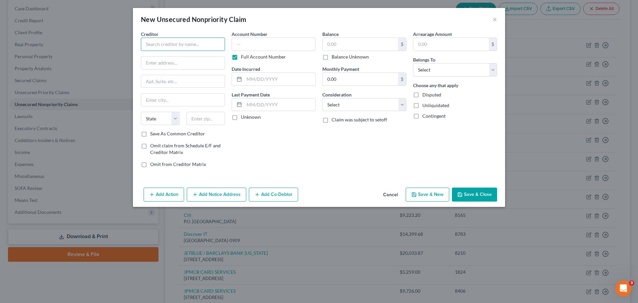
click at [195, 43] on input "text" at bounding box center [183, 44] width 84 height 13
type input "CDC Small Business Loan"
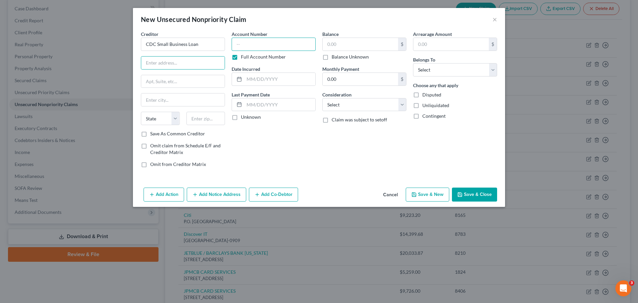
click at [270, 44] on input "text" at bounding box center [274, 44] width 84 height 13
type input "0312"
click at [353, 40] on input "text" at bounding box center [360, 44] width 75 height 13
type input "42,314.84"
click at [194, 60] on input "text" at bounding box center [182, 63] width 83 height 13
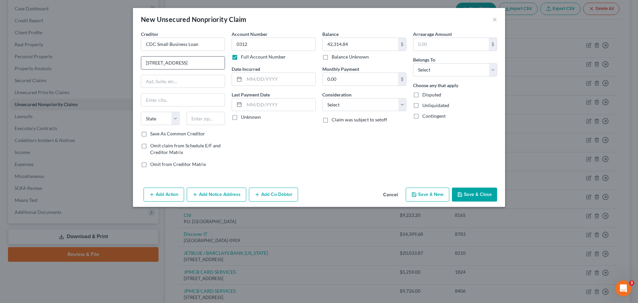
type input "2448 Historic Decatur Rd. #200"
type input "San Diego"
select select "4"
type input "92106"
click at [283, 81] on input "text" at bounding box center [279, 79] width 71 height 13
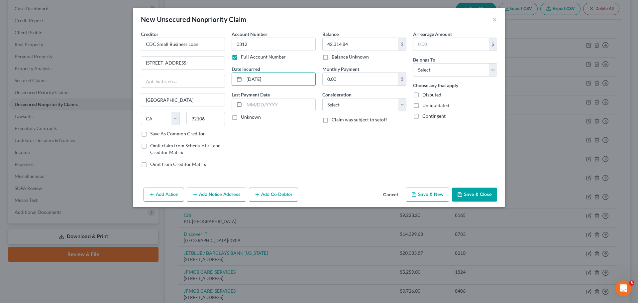
type input "04/12/2017"
click at [476, 197] on button "Save & Close" at bounding box center [474, 195] width 45 height 14
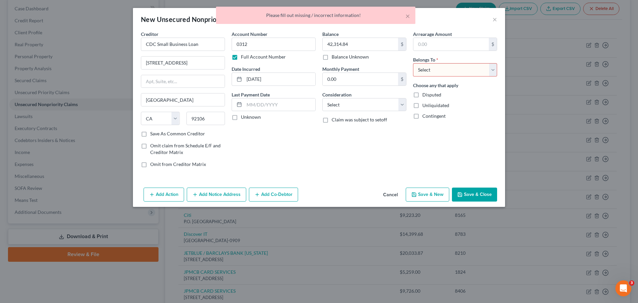
click at [474, 72] on select "Select Debtor 1 Only Debtor 2 Only Debtor 1 And Debtor 2 Only At Least One Of T…" at bounding box center [455, 69] width 84 height 13
select select "2"
click at [413, 63] on select "Select Debtor 1 Only Debtor 2 Only Debtor 1 And Debtor 2 Only At Least One Of T…" at bounding box center [455, 69] width 84 height 13
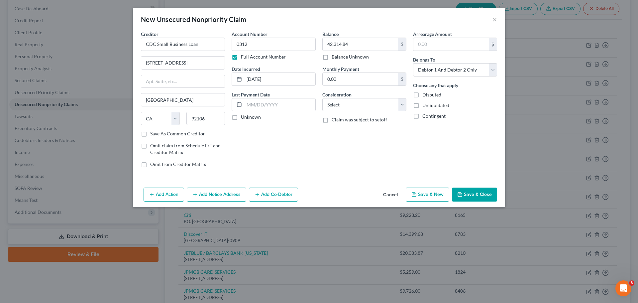
click at [467, 206] on div "Add Action Add Notice Address Add Co-Debtor Cancel Save & New Save & Close" at bounding box center [319, 196] width 372 height 22
click at [469, 190] on button "Save & Close" at bounding box center [474, 195] width 45 height 14
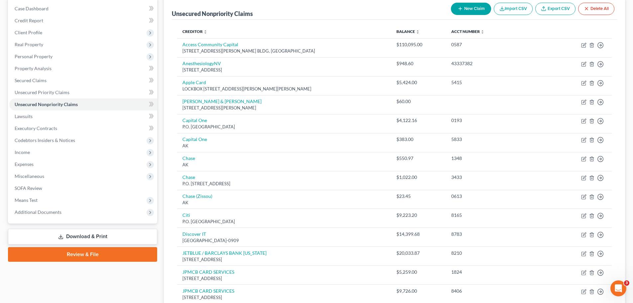
click at [476, 6] on button "New Claim" at bounding box center [471, 9] width 40 height 12
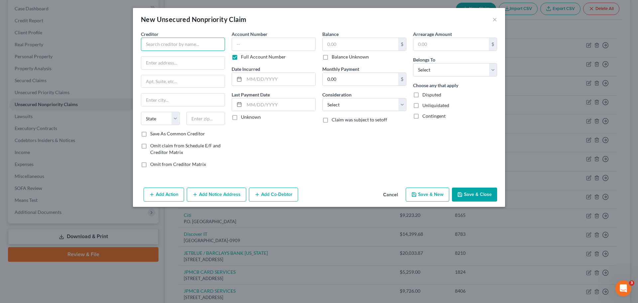
click at [159, 46] on input "text" at bounding box center [183, 44] width 84 height 13
type input "Marcus Business Line of Credit"
click at [164, 63] on input "text" at bounding box center [182, 63] width 83 height 13
type input "c/o Goldman Sachs Bank USA"
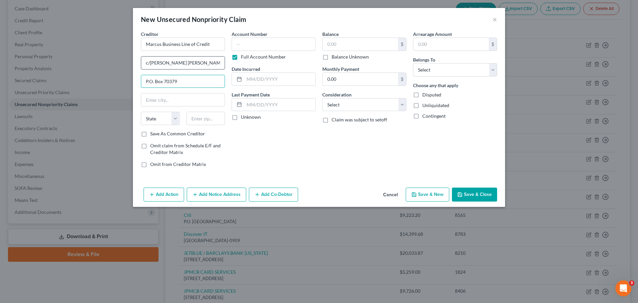
type input "P.O. Box 70379"
type input "Philadelphia"
select select "39"
type input "19176"
click at [266, 46] on input "text" at bounding box center [274, 44] width 84 height 13
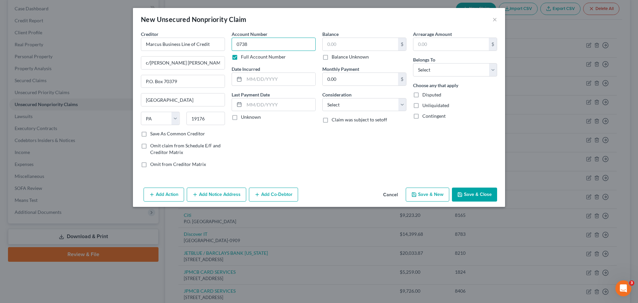
type input "0738"
click at [277, 57] on label "Full Account Number" at bounding box center [263, 57] width 45 height 7
click at [248, 57] on input "Full Account Number" at bounding box center [246, 56] width 4 height 4
click at [354, 47] on input "text" at bounding box center [360, 44] width 75 height 13
type input "79,433.02"
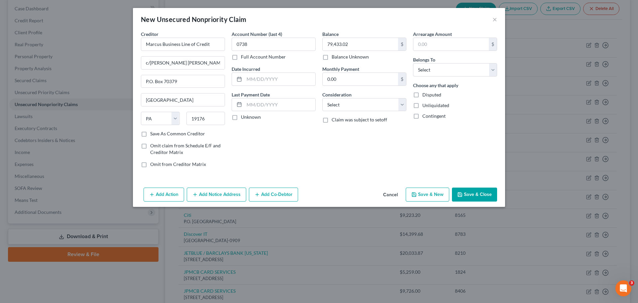
click at [389, 148] on div "Balance 79,433.02 $ Balance Unknown Balance Undetermined 79,433.02 $ Balance Un…" at bounding box center [364, 102] width 91 height 142
click at [491, 69] on select "Select Debtor 1 Only Debtor 2 Only Debtor 1 And Debtor 2 Only At Least One Of T…" at bounding box center [455, 69] width 84 height 13
select select "1"
click at [413, 63] on select "Select Debtor 1 Only Debtor 2 Only Debtor 1 And Debtor 2 Only At Least One Of T…" at bounding box center [455, 69] width 84 height 13
click at [481, 195] on button "Save & Close" at bounding box center [474, 195] width 45 height 14
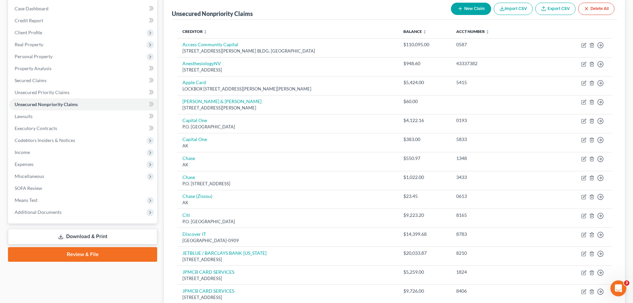
click at [474, 7] on button "New Claim" at bounding box center [471, 9] width 40 height 12
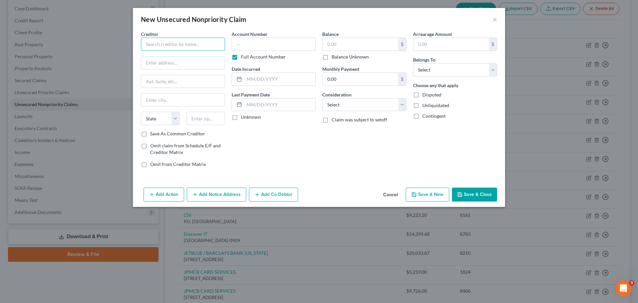
click at [191, 50] on input "text" at bounding box center [183, 44] width 84 height 13
type input "Amazon Lending"
click at [274, 42] on input "text" at bounding box center [274, 44] width 84 height 13
click at [350, 46] on input "text" at bounding box center [360, 44] width 75 height 13
type input "106,000.00"
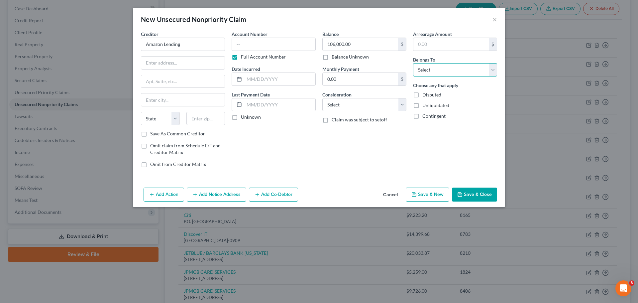
click at [461, 73] on select "Select Debtor 1 Only Debtor 2 Only Debtor 1 And Debtor 2 Only At Least One Of T…" at bounding box center [455, 69] width 84 height 13
select select "1"
click at [413, 63] on select "Select Debtor 1 Only Debtor 2 Only Debtor 1 And Debtor 2 Only At Least One Of T…" at bounding box center [455, 69] width 84 height 13
click at [285, 78] on input "text" at bounding box center [279, 79] width 71 height 13
type input "10/10/2022"
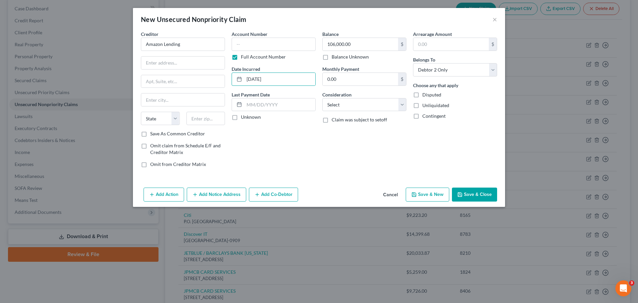
click at [323, 141] on div "Balance 106,000.00 $ Balance Unknown Balance Undetermined 106,000.00 $ Balance …" at bounding box center [364, 102] width 91 height 142
click at [191, 64] on input "text" at bounding box center [182, 63] width 83 height 13
type input "Attn: General Counsel"
click at [193, 75] on input "text" at bounding box center [182, 81] width 83 height 13
type input "p"
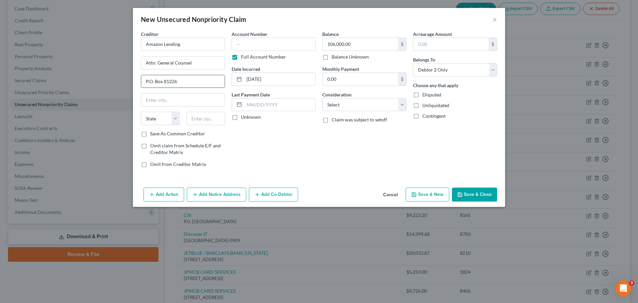
type input "P.O. Box 81226"
type input "Seattle"
select select "50"
type input "98108"
click at [286, 145] on div "Account Number Full Account Number Date Incurred 10/10/2022 Last Payment Date U…" at bounding box center [273, 102] width 91 height 142
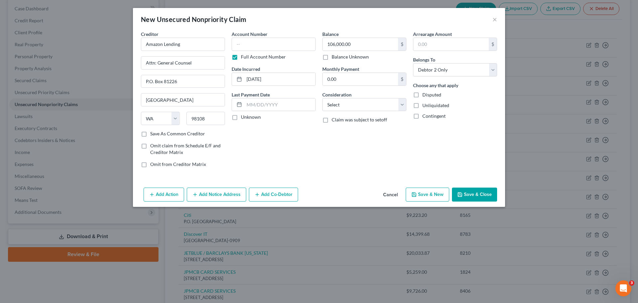
click at [478, 194] on button "Save & Close" at bounding box center [474, 195] width 45 height 14
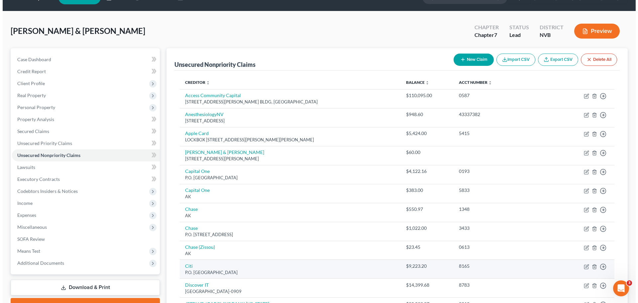
scroll to position [0, 0]
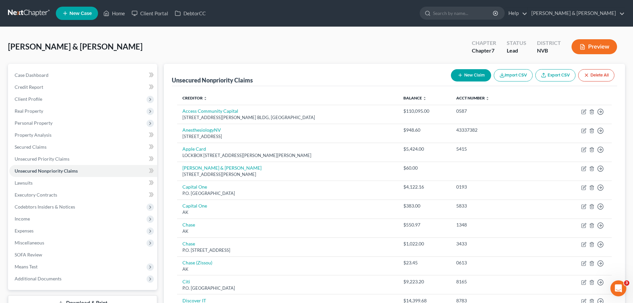
click at [591, 50] on button "Preview" at bounding box center [595, 46] width 46 height 15
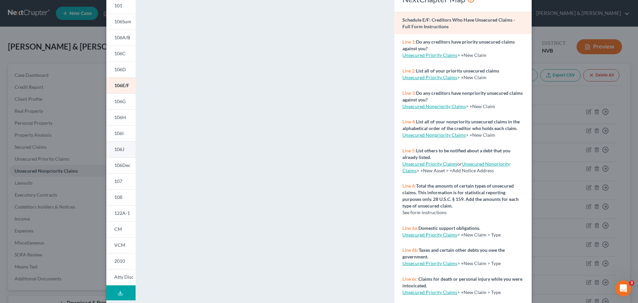
scroll to position [72, 0]
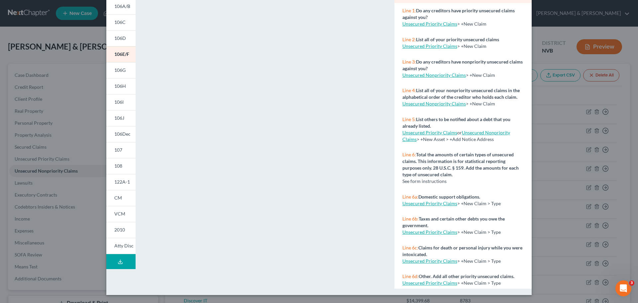
click at [124, 264] on button "Download Draft" at bounding box center [120, 261] width 29 height 15
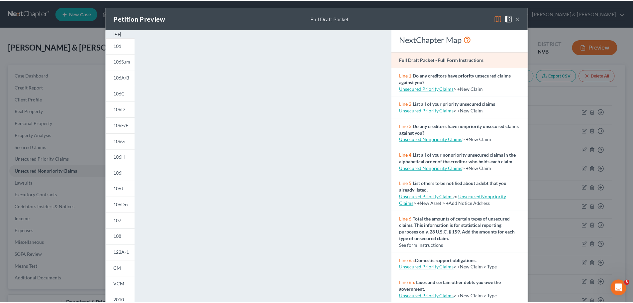
scroll to position [0, 0]
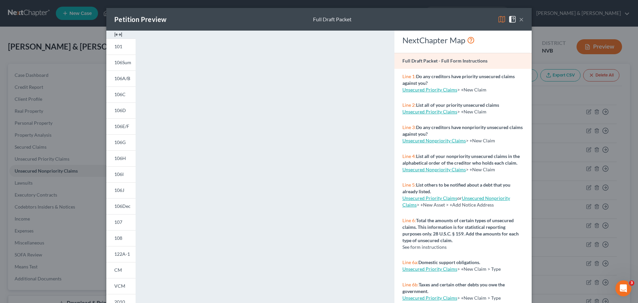
click at [521, 19] on button "×" at bounding box center [521, 19] width 5 height 8
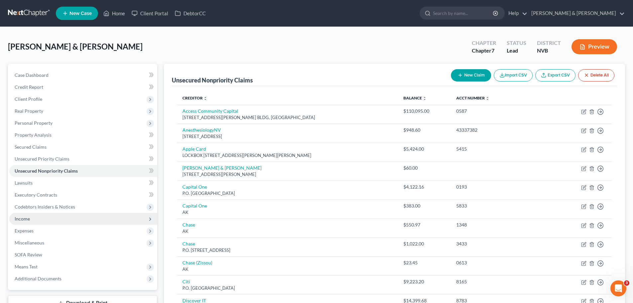
click at [22, 221] on span "Income" at bounding box center [83, 219] width 148 height 12
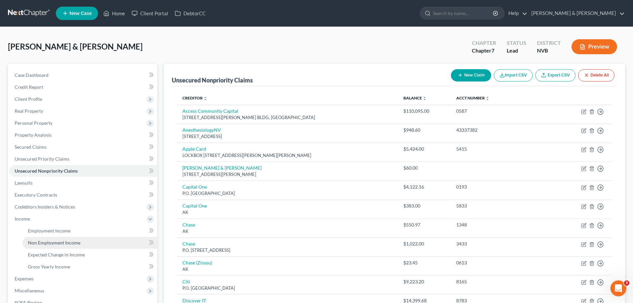
click at [59, 245] on span "Non Employment Income" at bounding box center [54, 243] width 53 height 6
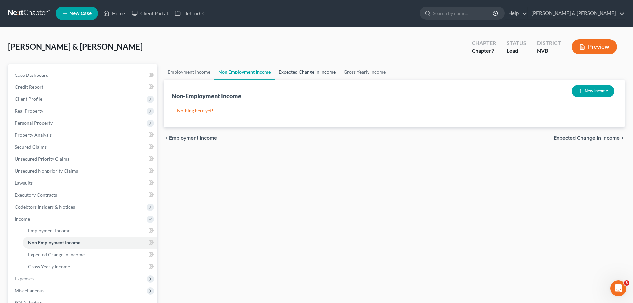
click at [325, 71] on link "Expected Change in Income" at bounding box center [307, 72] width 65 height 16
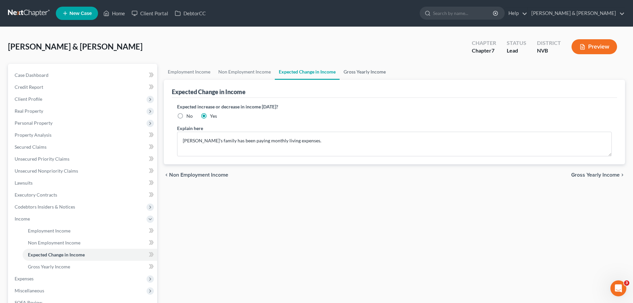
click at [361, 71] on link "Gross Yearly Income" at bounding box center [365, 72] width 50 height 16
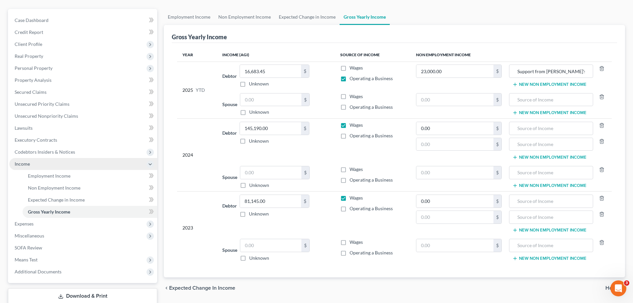
scroll to position [67, 0]
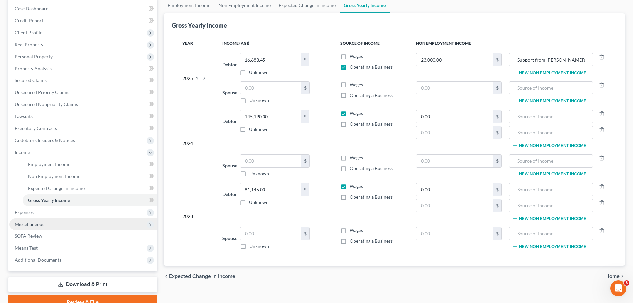
click at [53, 223] on span "Miscellaneous" at bounding box center [83, 224] width 148 height 12
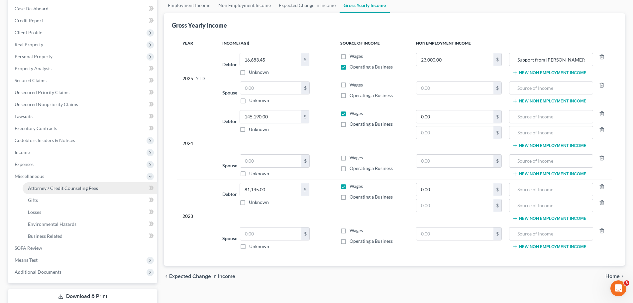
click at [60, 187] on span "Attorney / Credit Counseling Fees" at bounding box center [63, 188] width 70 height 6
select select "2"
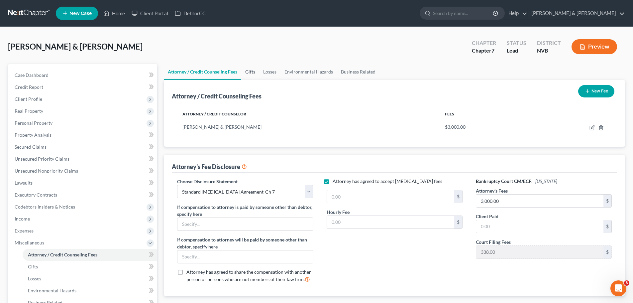
click at [253, 74] on link "Gifts" at bounding box center [250, 72] width 18 height 16
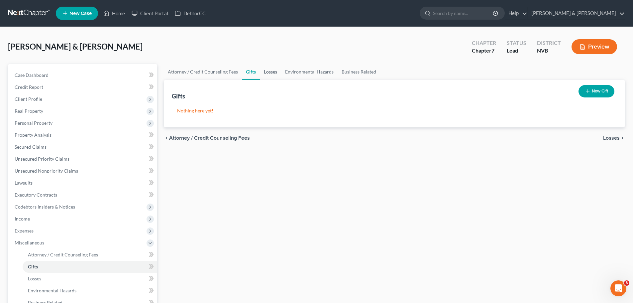
click at [270, 73] on link "Losses" at bounding box center [270, 72] width 21 height 16
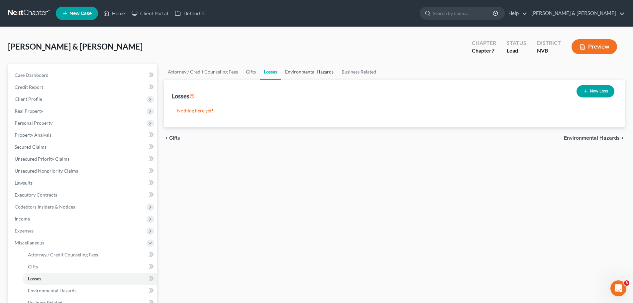
click at [308, 72] on link "Environmental Hazards" at bounding box center [309, 72] width 57 height 16
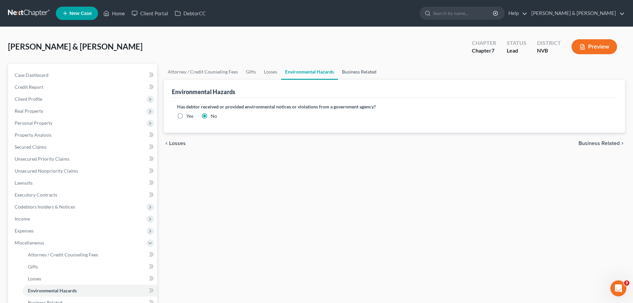
click at [358, 72] on link "Business Related" at bounding box center [359, 72] width 43 height 16
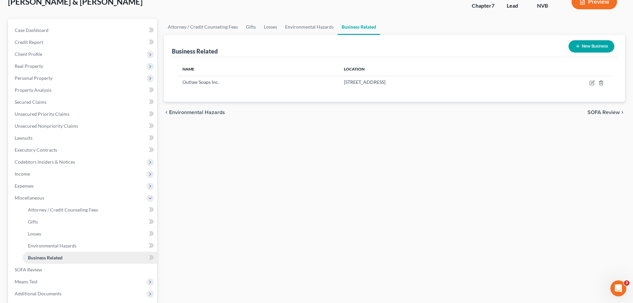
scroll to position [33, 0]
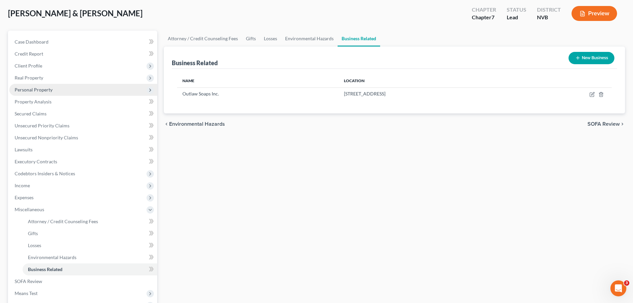
click at [48, 90] on span "Personal Property" at bounding box center [34, 90] width 38 height 6
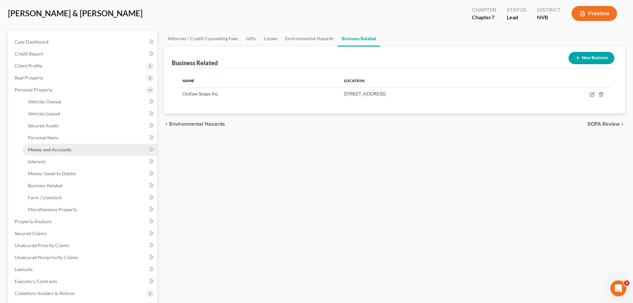
click at [60, 148] on span "Money and Accounts" at bounding box center [50, 150] width 44 height 6
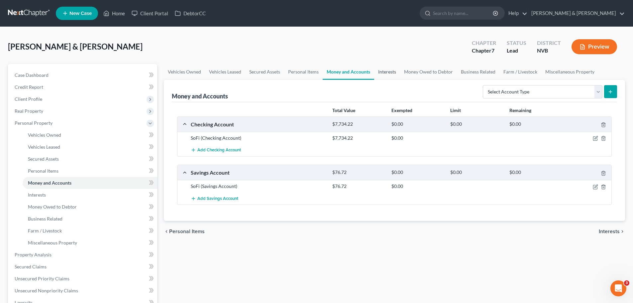
click at [390, 73] on link "Interests" at bounding box center [387, 72] width 26 height 16
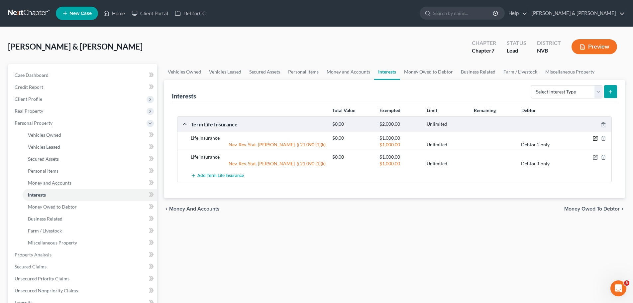
click at [597, 140] on icon "button" at bounding box center [595, 138] width 5 height 5
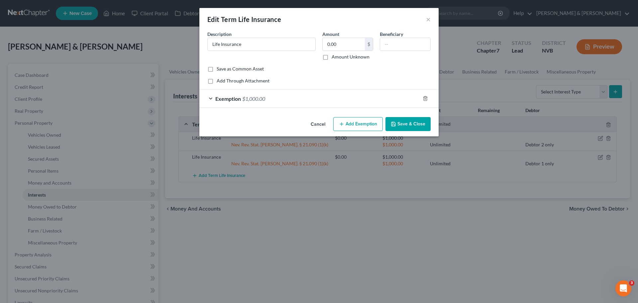
click at [241, 96] on span "Exemption" at bounding box center [228, 98] width 26 height 6
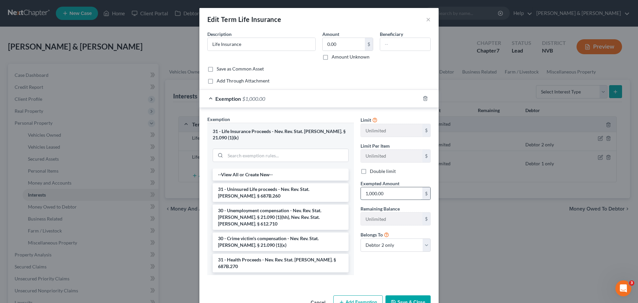
click at [391, 195] on input "1,000.00" at bounding box center [392, 193] width 62 height 13
click at [423, 98] on icon "button" at bounding box center [425, 98] width 5 height 5
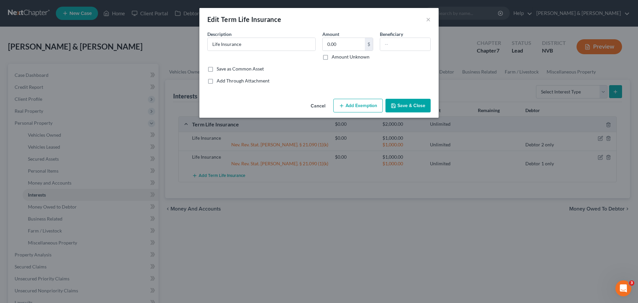
click at [413, 106] on button "Save & Close" at bounding box center [408, 106] width 45 height 14
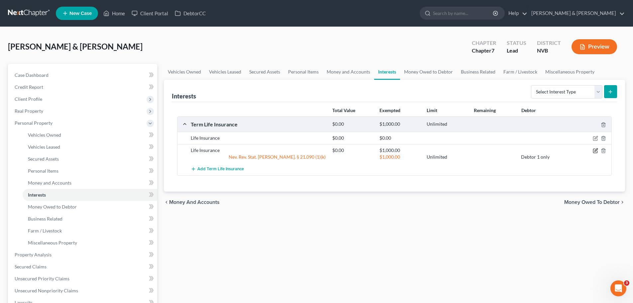
click at [596, 151] on icon "button" at bounding box center [595, 150] width 5 height 5
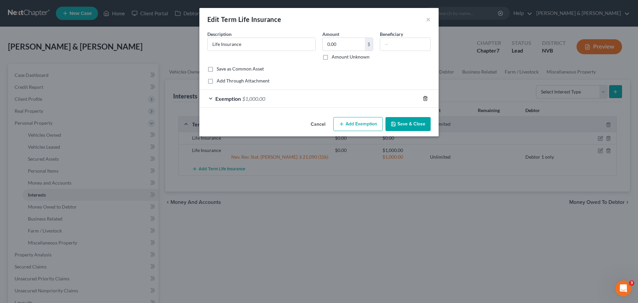
click at [426, 100] on icon "button" at bounding box center [425, 98] width 5 height 5
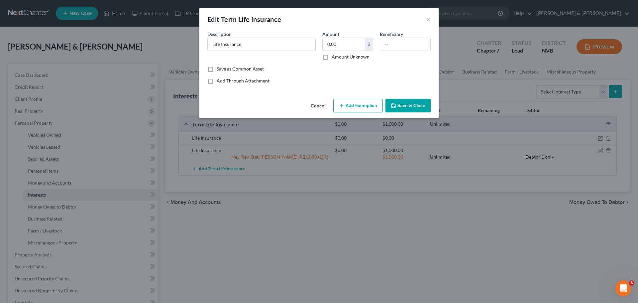
click at [408, 108] on button "Save & Close" at bounding box center [408, 106] width 45 height 14
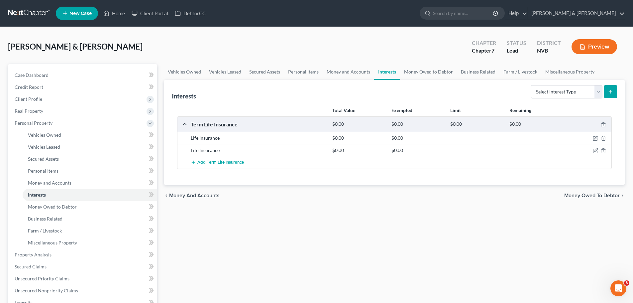
click at [599, 46] on button "Preview" at bounding box center [595, 46] width 46 height 15
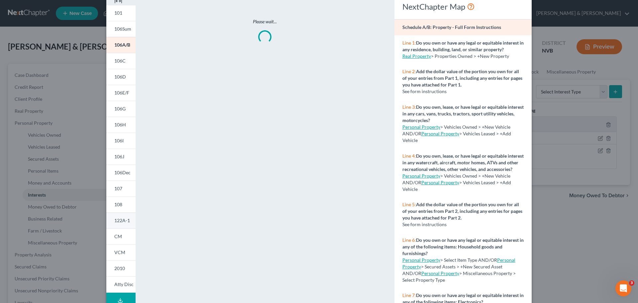
scroll to position [66, 0]
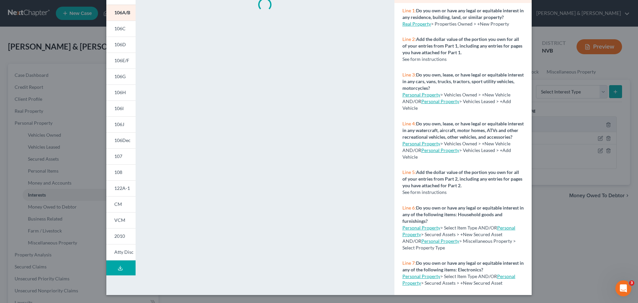
click at [121, 268] on button "Download Draft" at bounding box center [120, 267] width 29 height 15
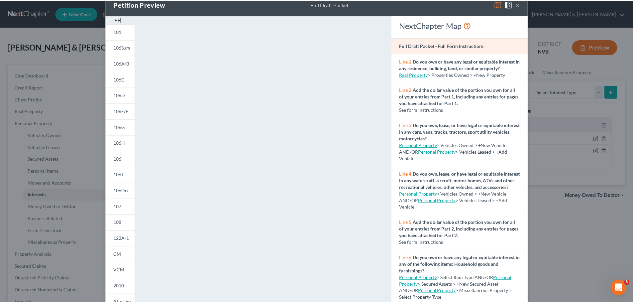
scroll to position [0, 0]
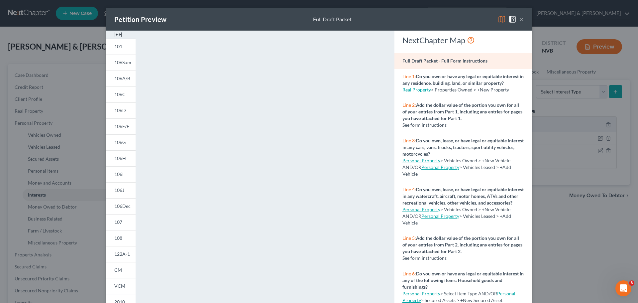
click at [454, 17] on div "Petition Preview Full Draft Packet ×" at bounding box center [319, 19] width 426 height 23
click at [519, 18] on button "×" at bounding box center [521, 19] width 5 height 8
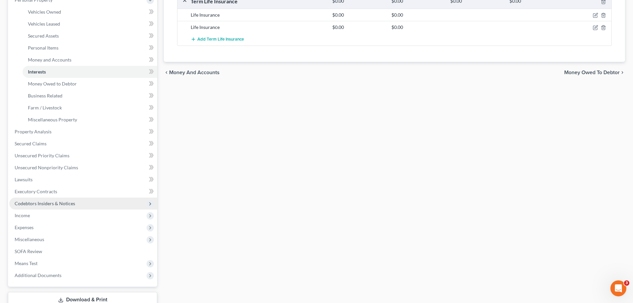
scroll to position [133, 0]
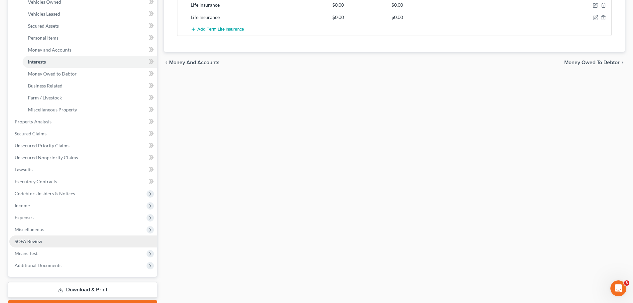
click at [43, 245] on link "SOFA Review" at bounding box center [83, 241] width 148 height 12
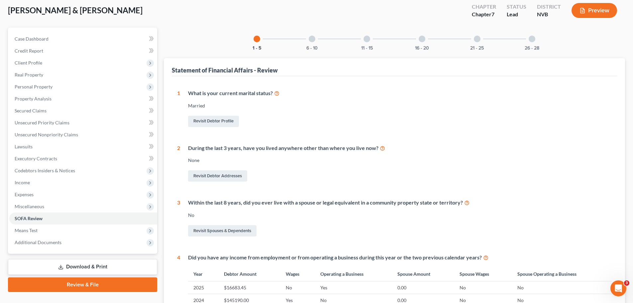
scroll to position [36, 0]
